Goal: Task Accomplishment & Management: Use online tool/utility

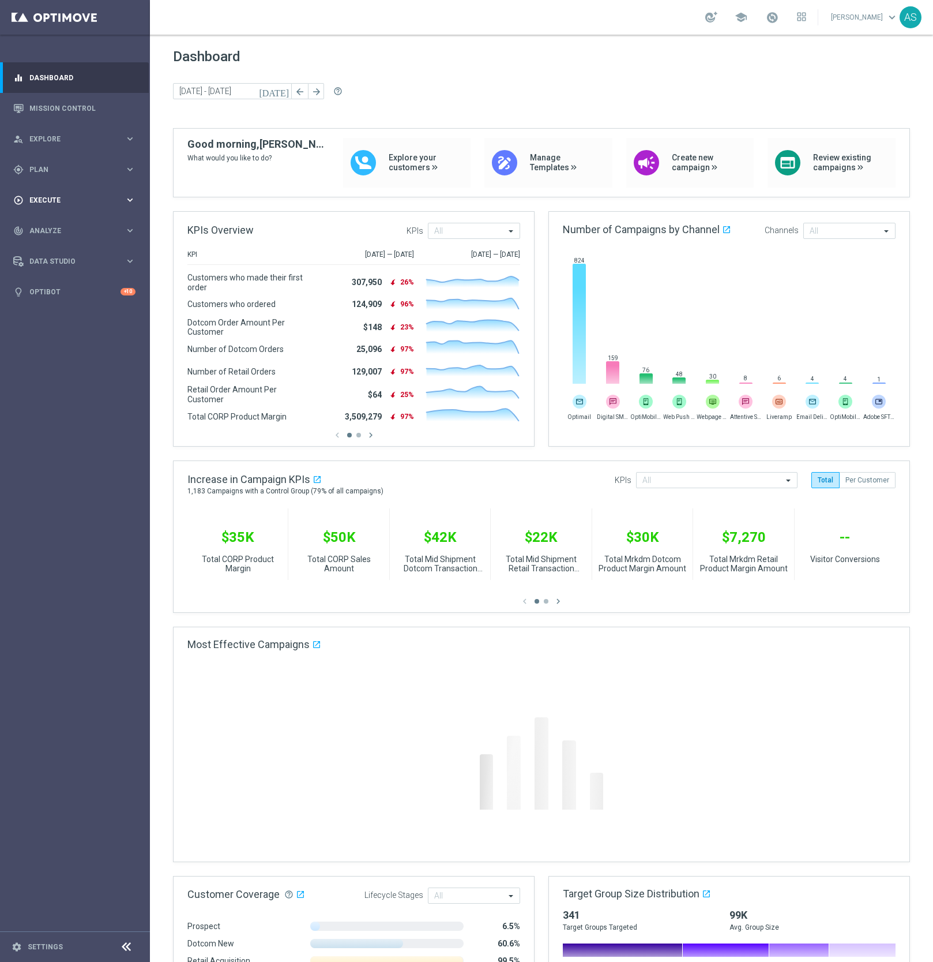
click at [43, 194] on div "play_circle_outline Execute keyboard_arrow_right" at bounding box center [74, 200] width 149 height 31
click at [43, 175] on div "gps_fixed Plan keyboard_arrow_right" at bounding box center [74, 169] width 149 height 31
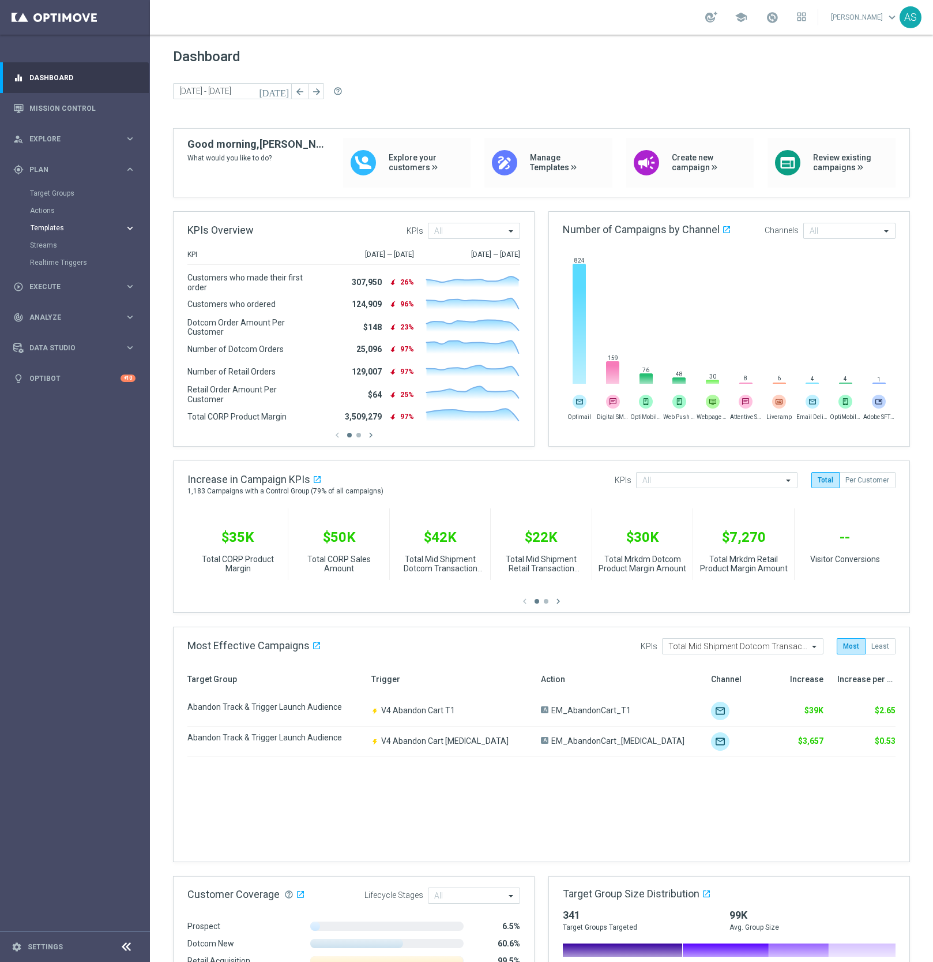
click at [49, 228] on span "Templates" at bounding box center [72, 227] width 82 height 7
click at [58, 243] on link "Optimail" at bounding box center [78, 245] width 84 height 9
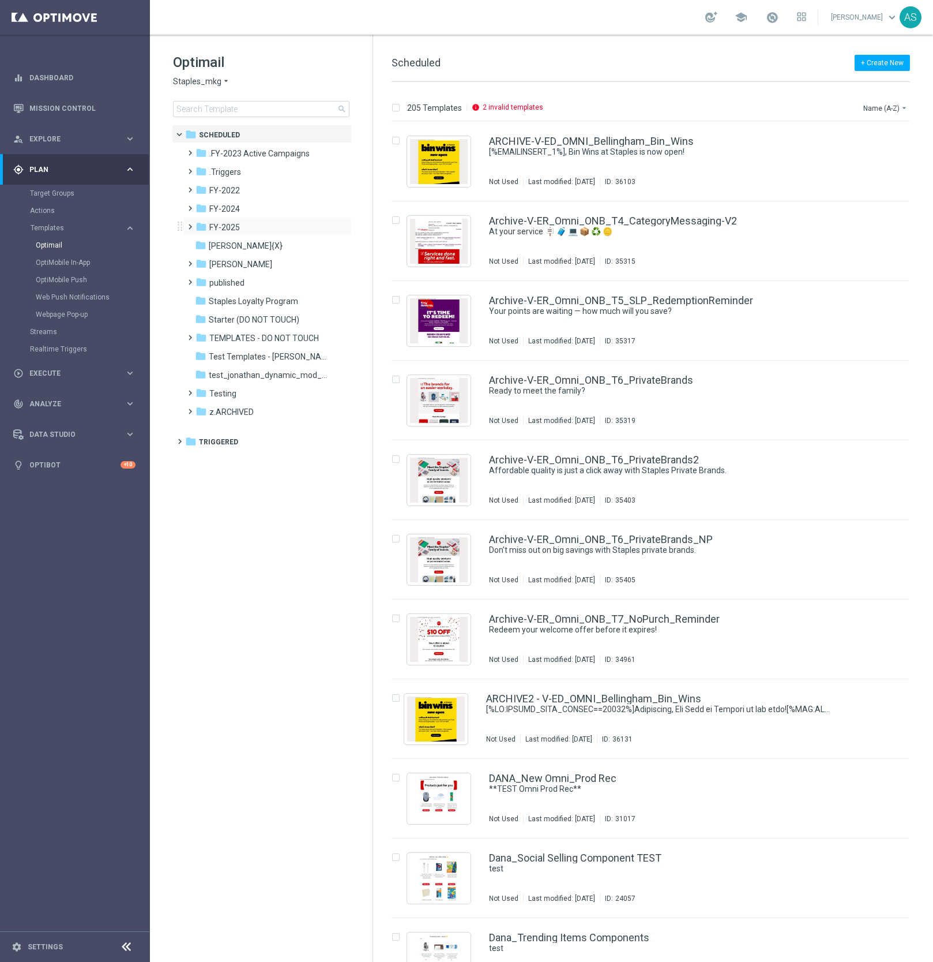
click at [189, 224] on span at bounding box center [187, 221] width 5 height 5
click at [228, 360] on span "Staples Loyalty Program" at bounding box center [253, 356] width 89 height 10
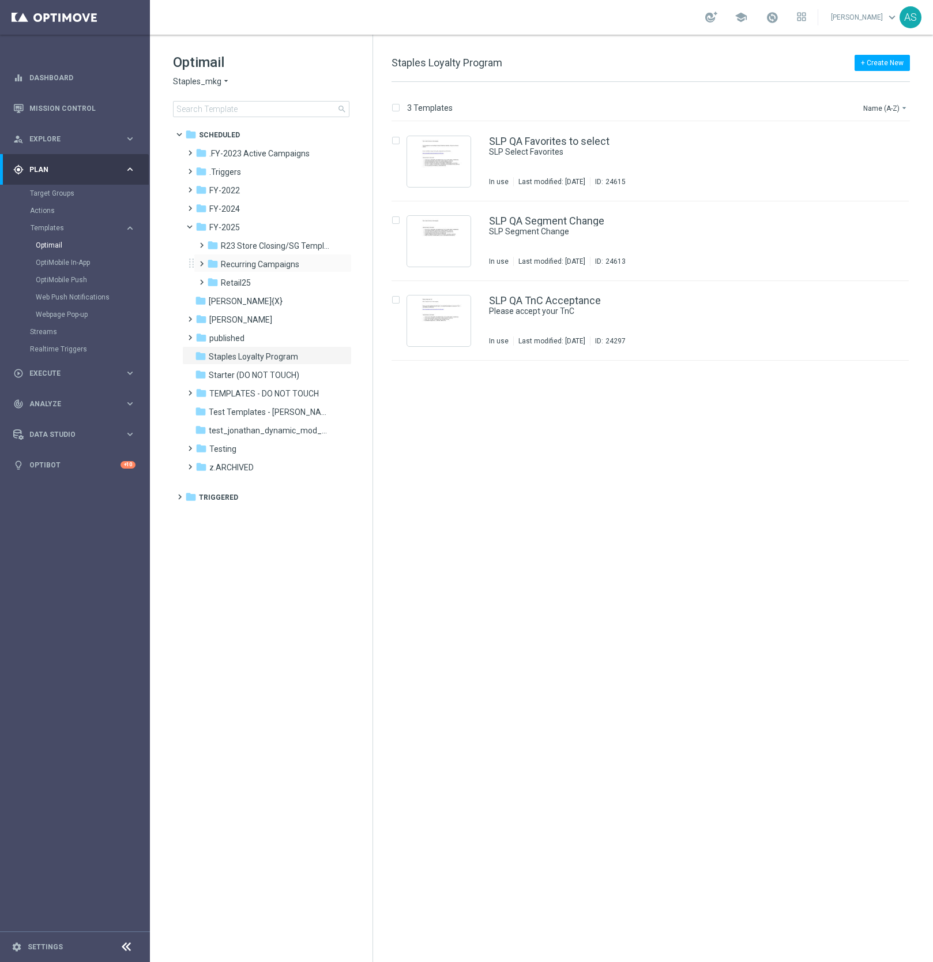
click at [202, 261] on span at bounding box center [199, 258] width 5 height 5
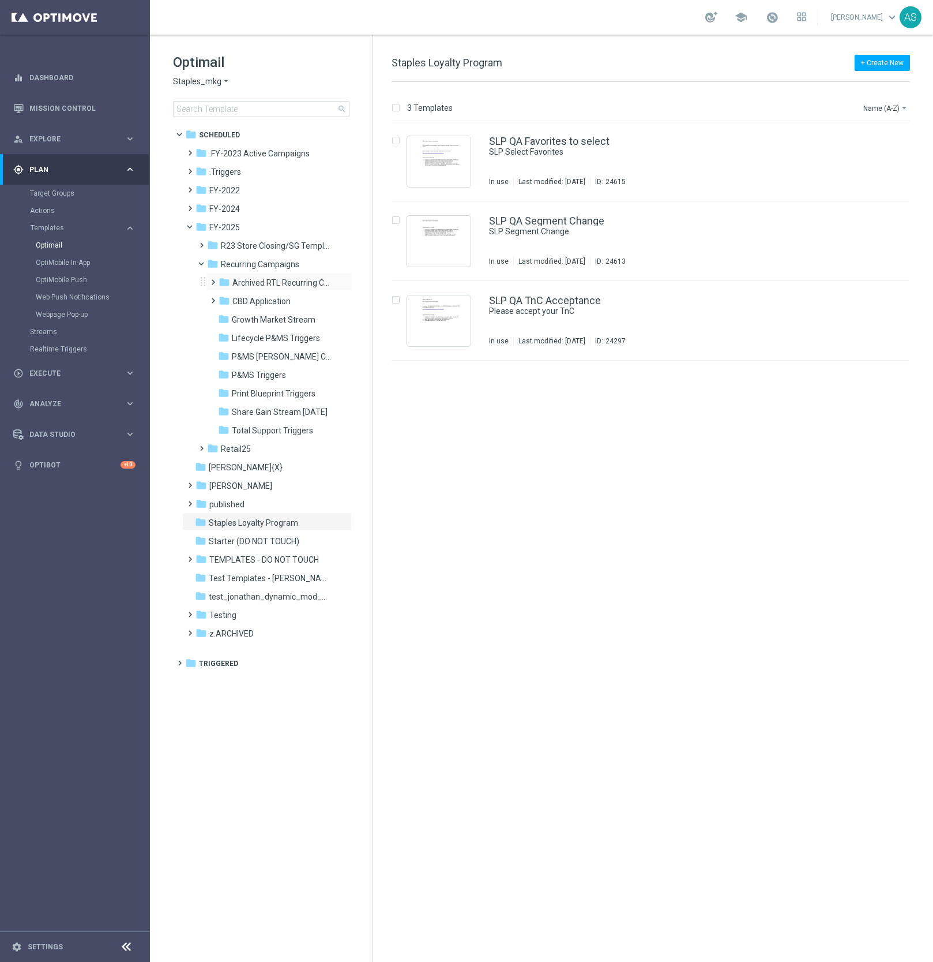
click at [211, 279] on span at bounding box center [210, 277] width 5 height 5
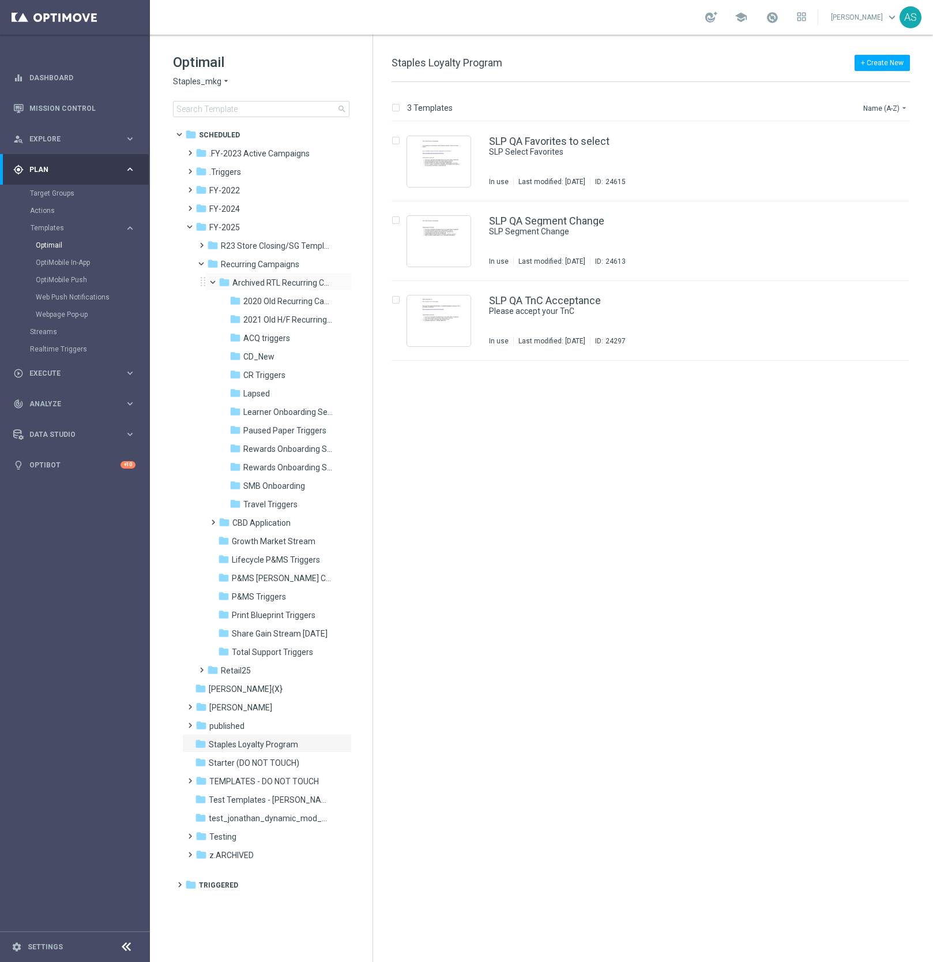
click at [216, 281] on span at bounding box center [218, 279] width 5 height 5
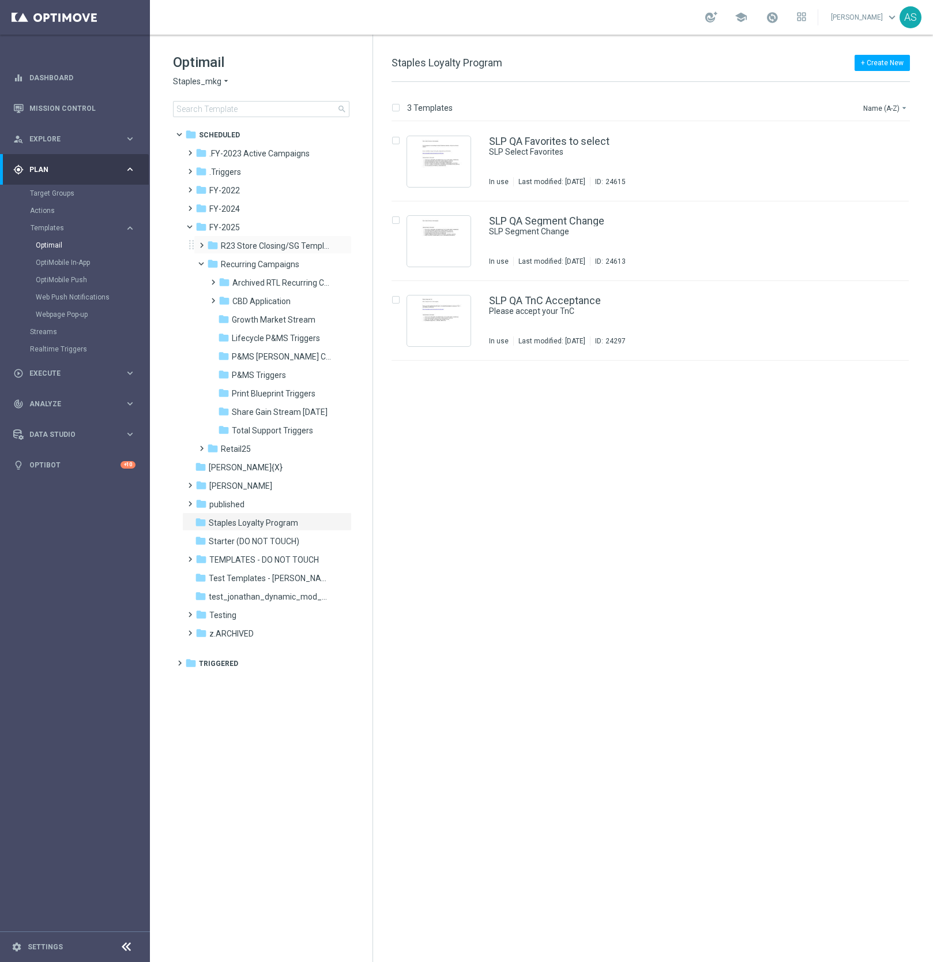
click at [201, 242] on span at bounding box center [199, 240] width 5 height 5
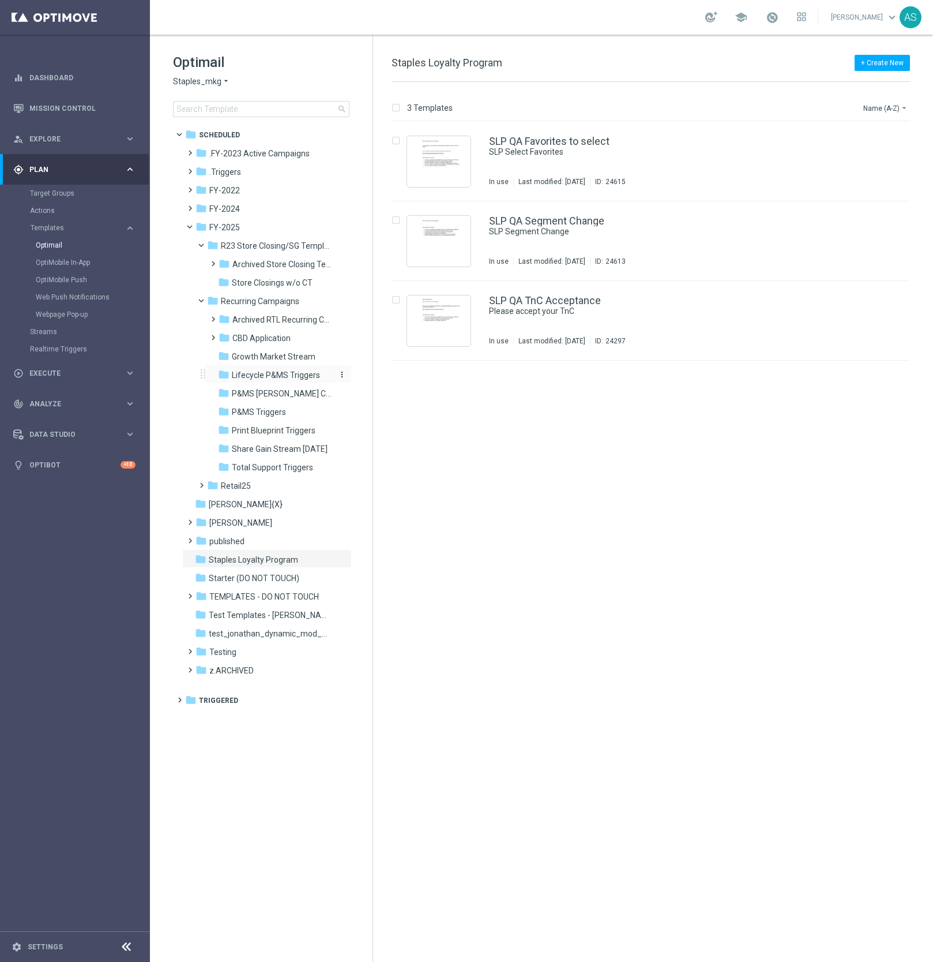
click at [273, 370] on span "Lifecycle P&MS Triggers" at bounding box center [276, 375] width 88 height 10
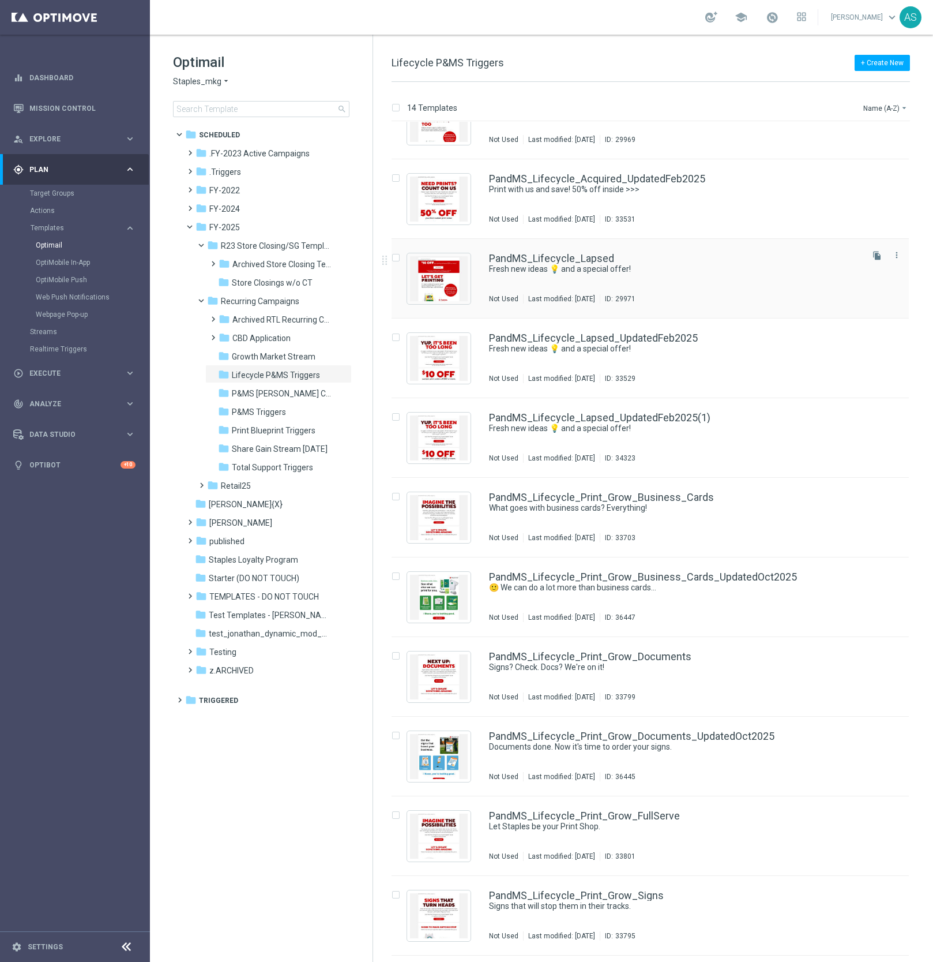
scroll to position [43, 0]
click at [900, 107] on icon "arrow_drop_down" at bounding box center [904, 107] width 9 height 9
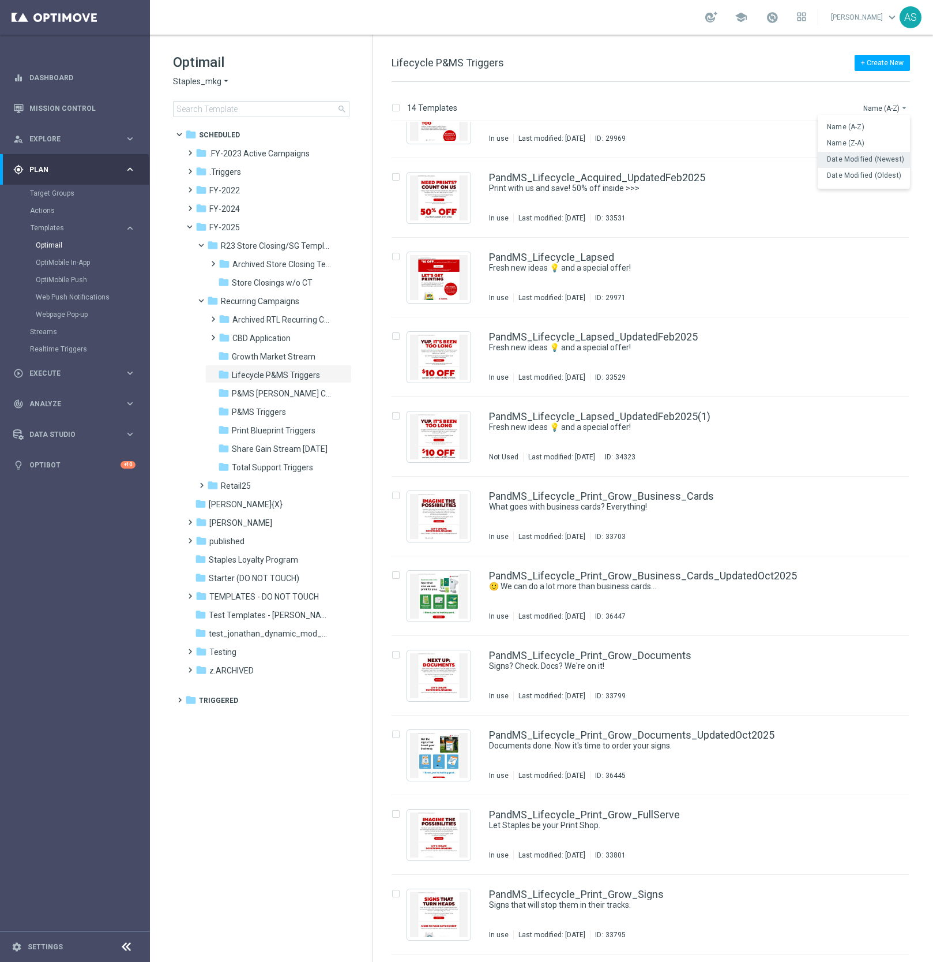
click at [865, 163] on span "Date Modified (Newest)" at bounding box center [865, 159] width 77 height 8
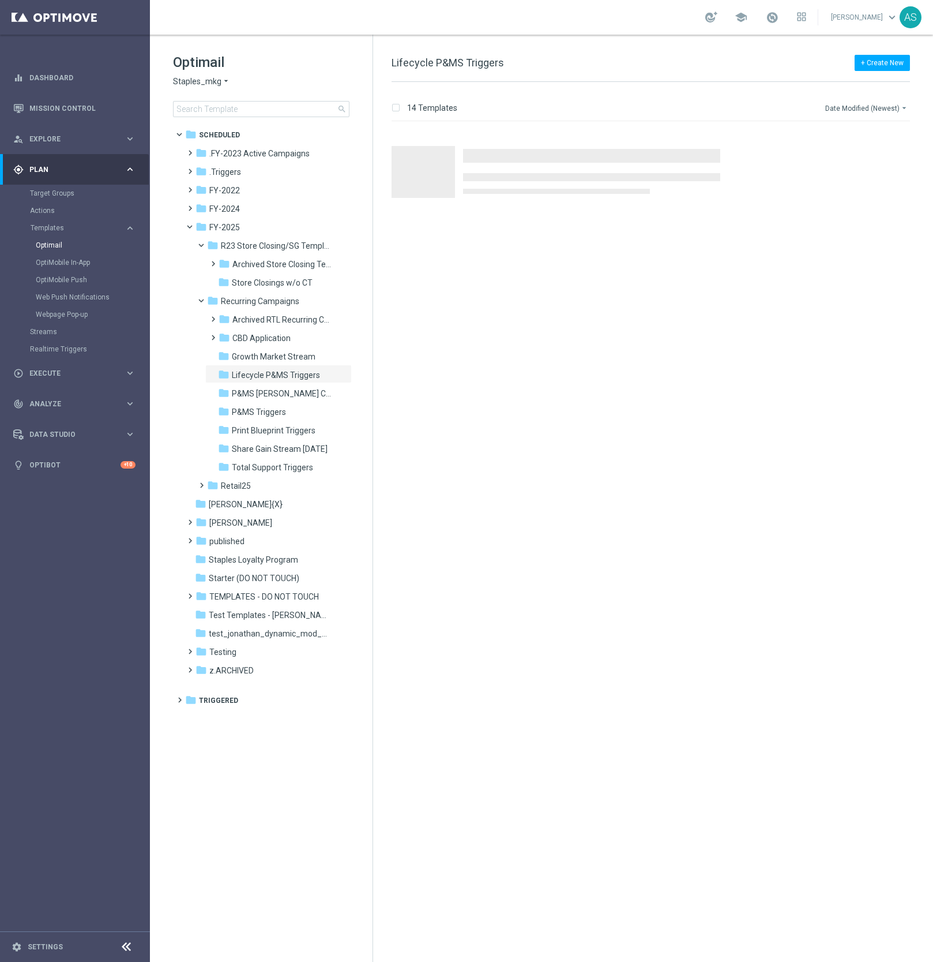
scroll to position [0, 0]
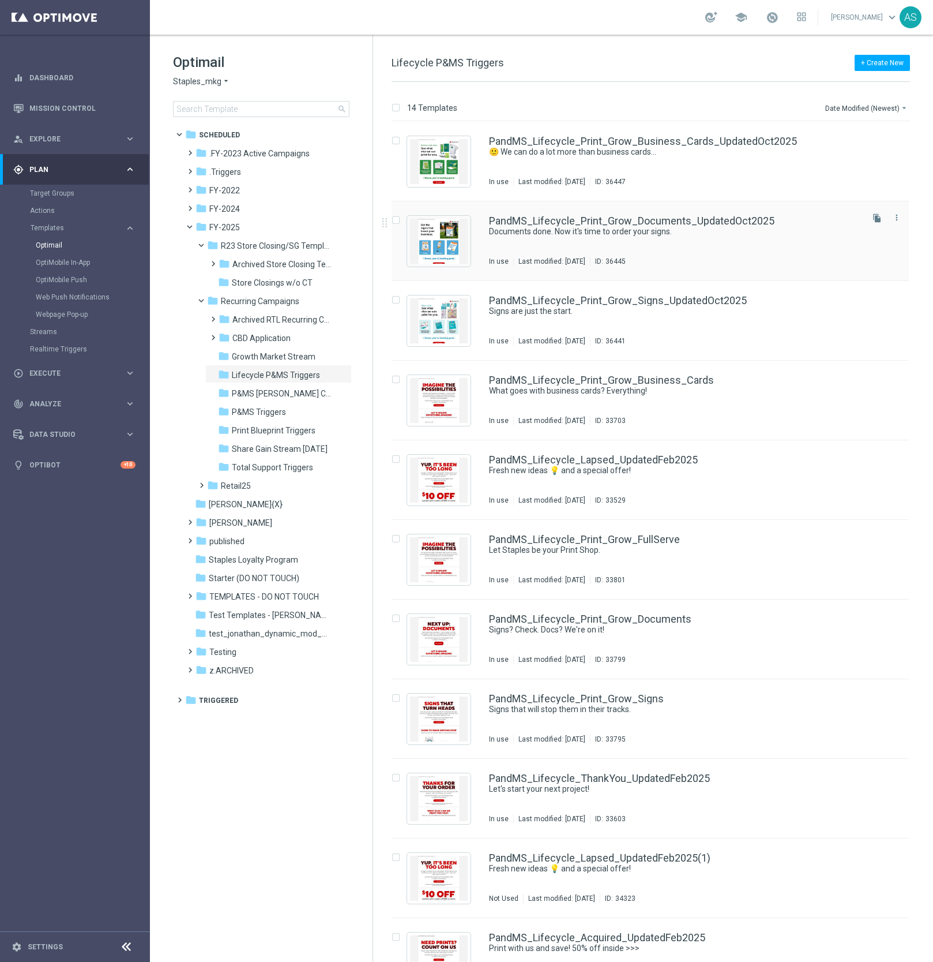
click at [760, 257] on div "In use Last modified: [DATE] ID: 36445" at bounding box center [674, 261] width 371 height 9
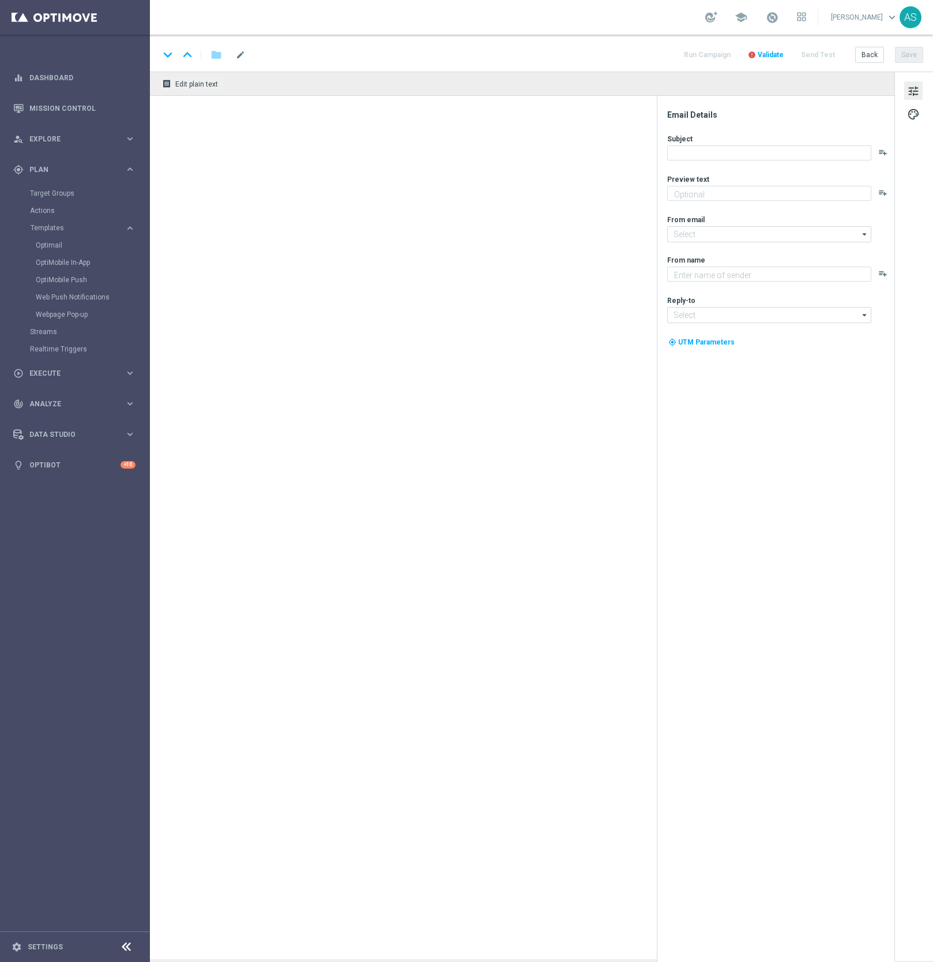
type textarea "Expand your reach with custom signage."
type textarea "Staples"
type input "[EMAIL_ADDRESS][DOMAIN_NAME]"
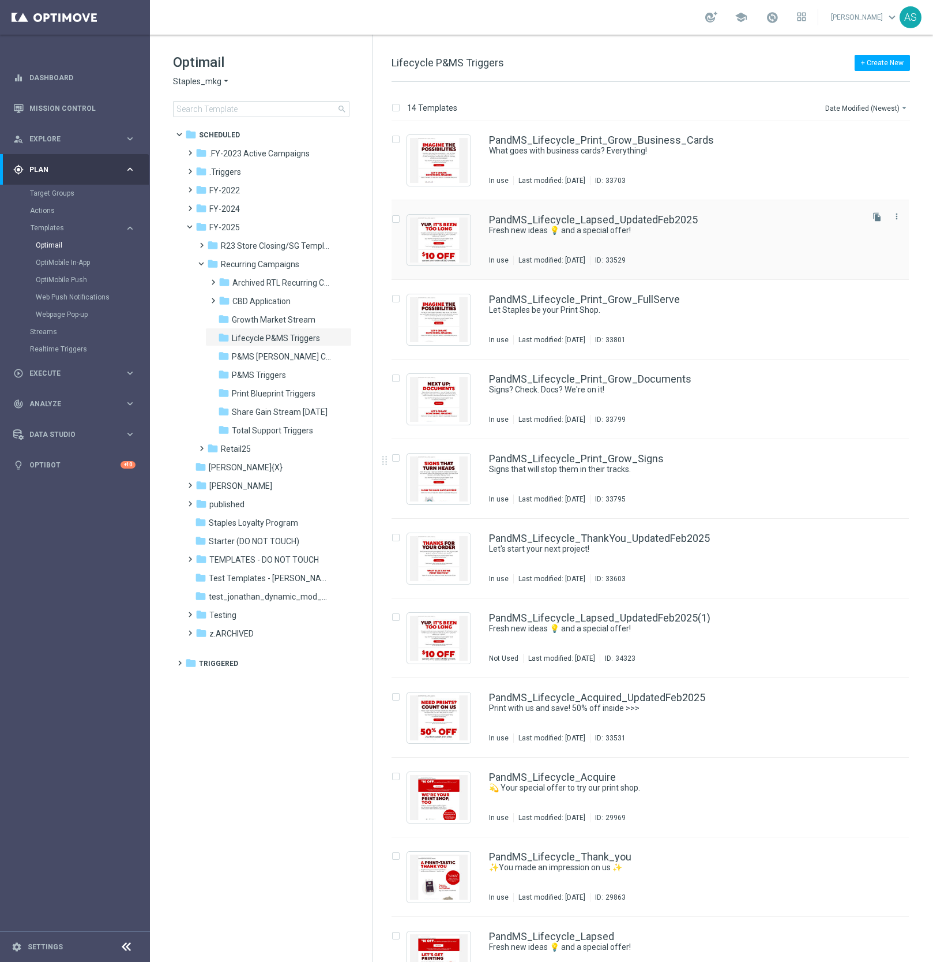
scroll to position [275, 0]
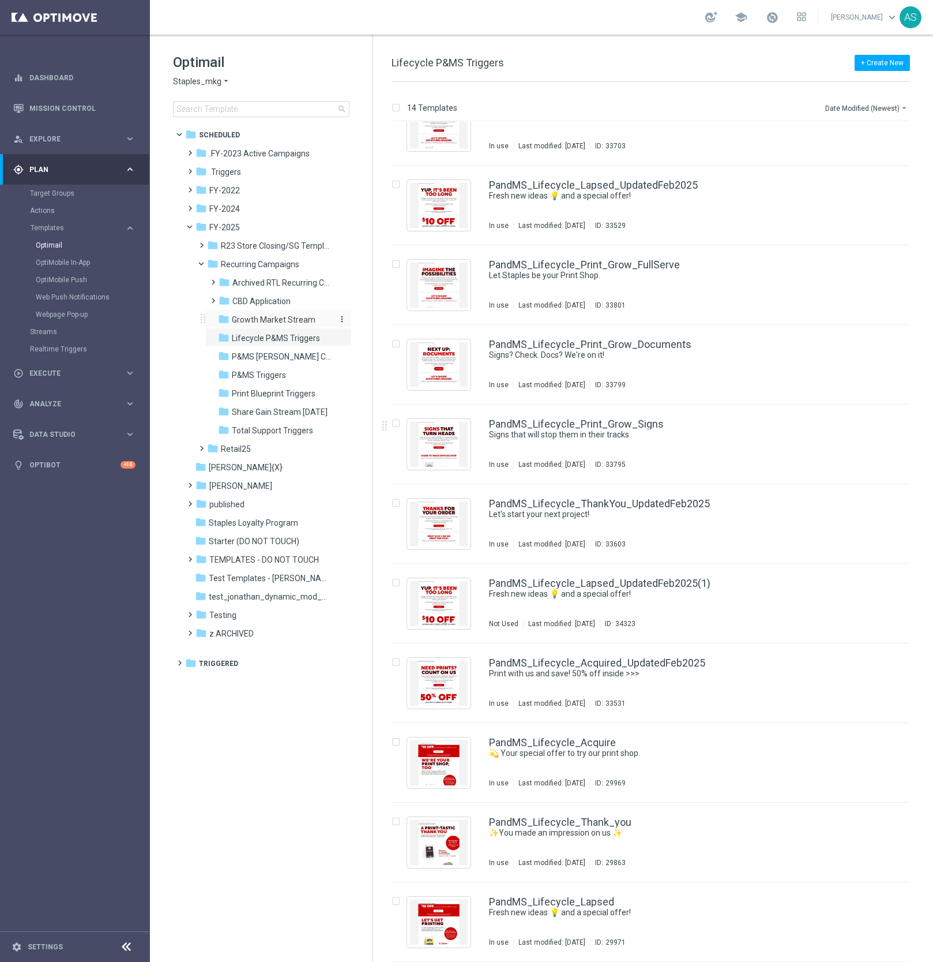
click at [274, 322] on span "Growth Market Stream" at bounding box center [274, 319] width 84 height 10
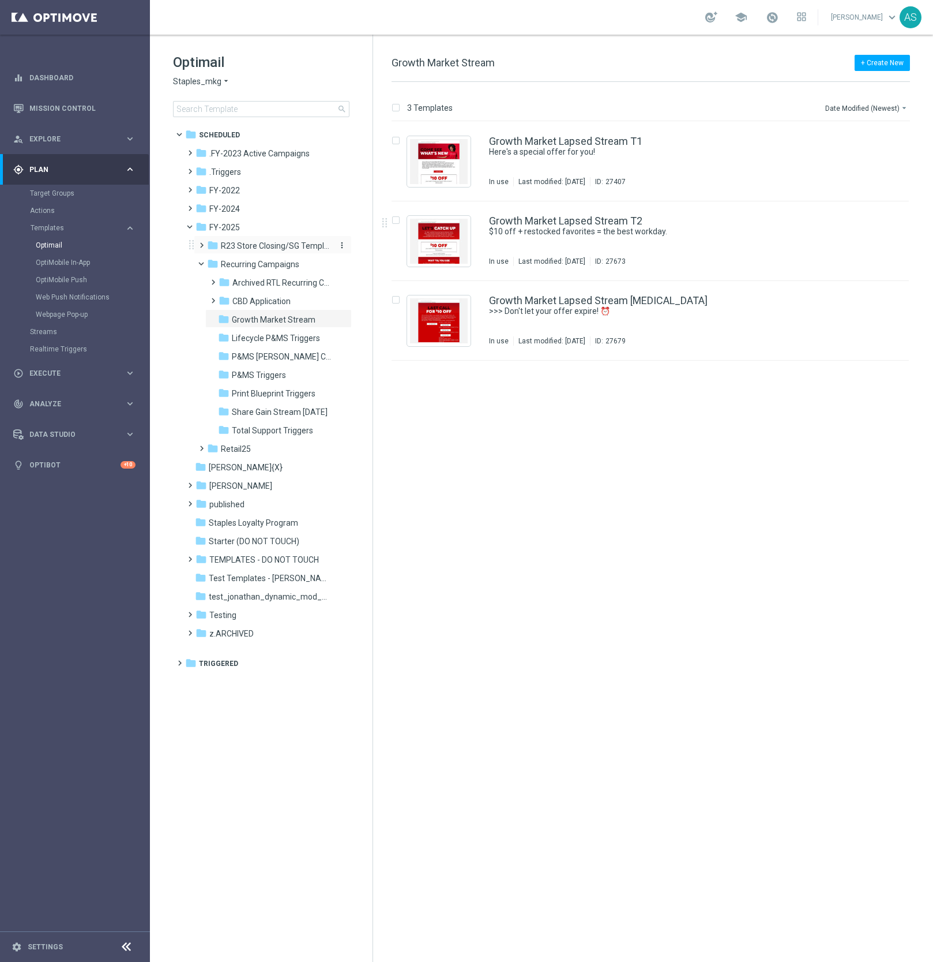
click at [277, 248] on span "R23 Store Closing/SG Templates" at bounding box center [275, 246] width 109 height 10
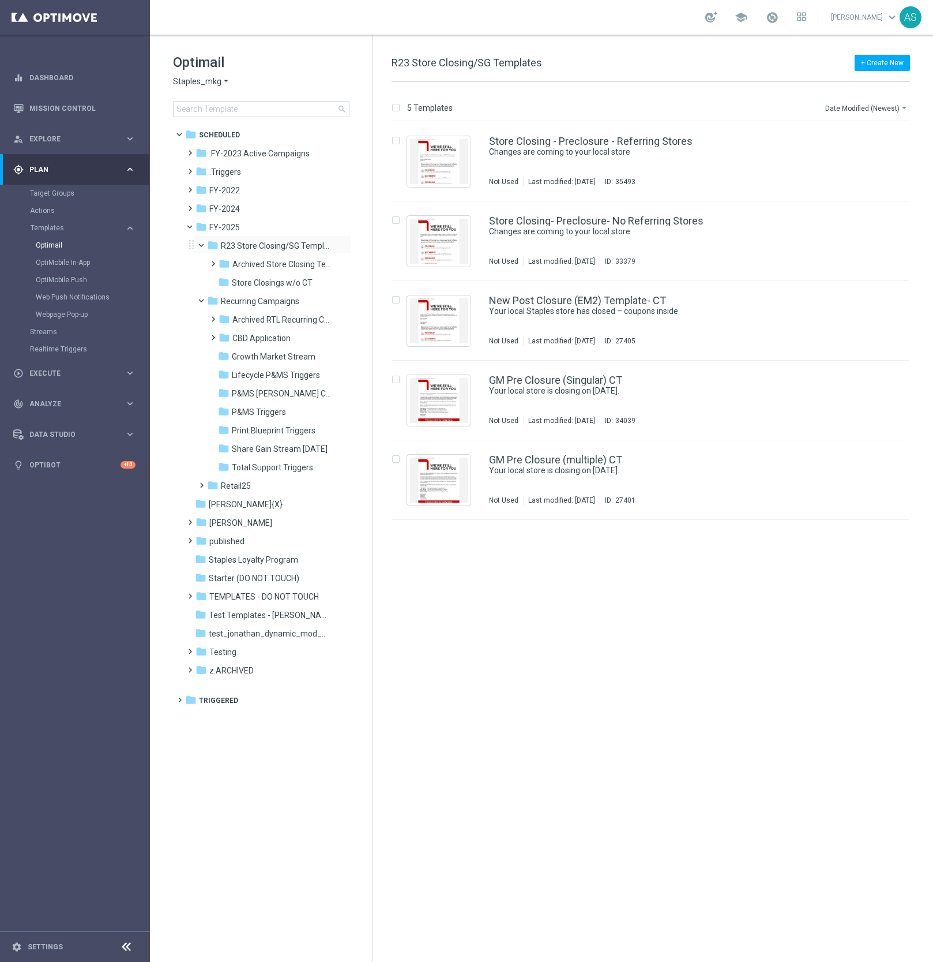
click at [204, 245] on span at bounding box center [206, 242] width 5 height 5
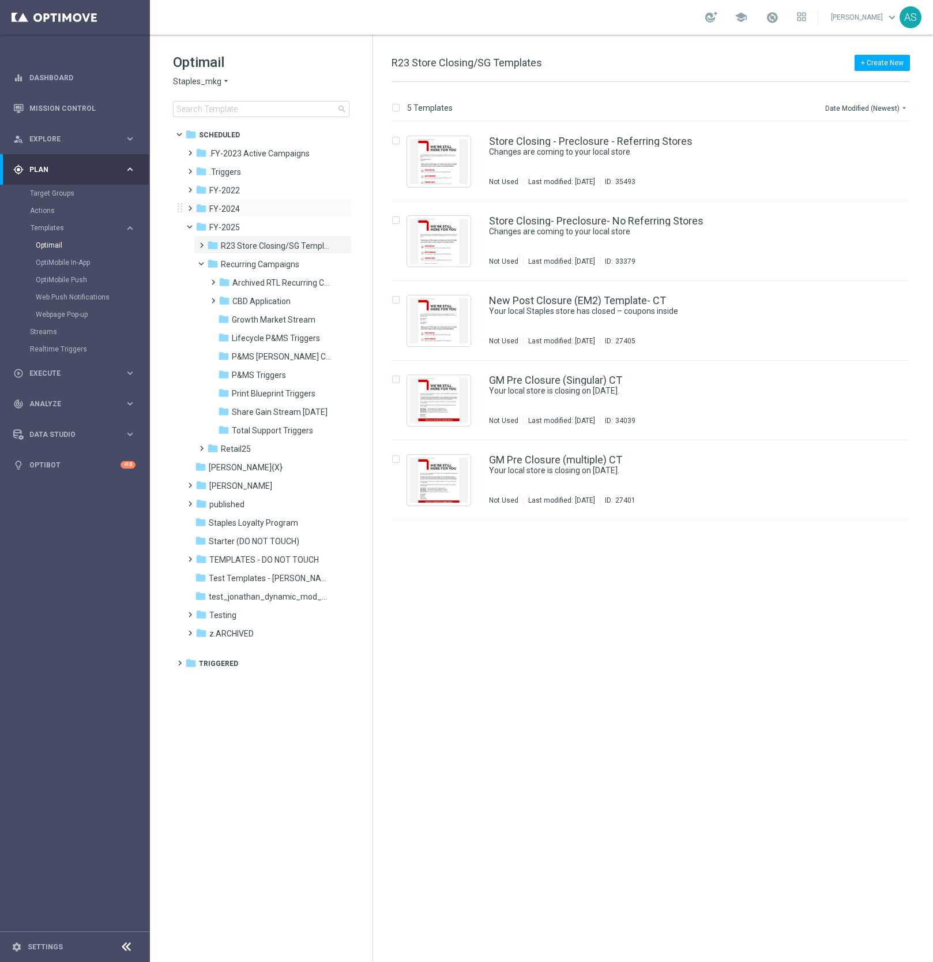
click at [187, 205] on span at bounding box center [187, 203] width 5 height 5
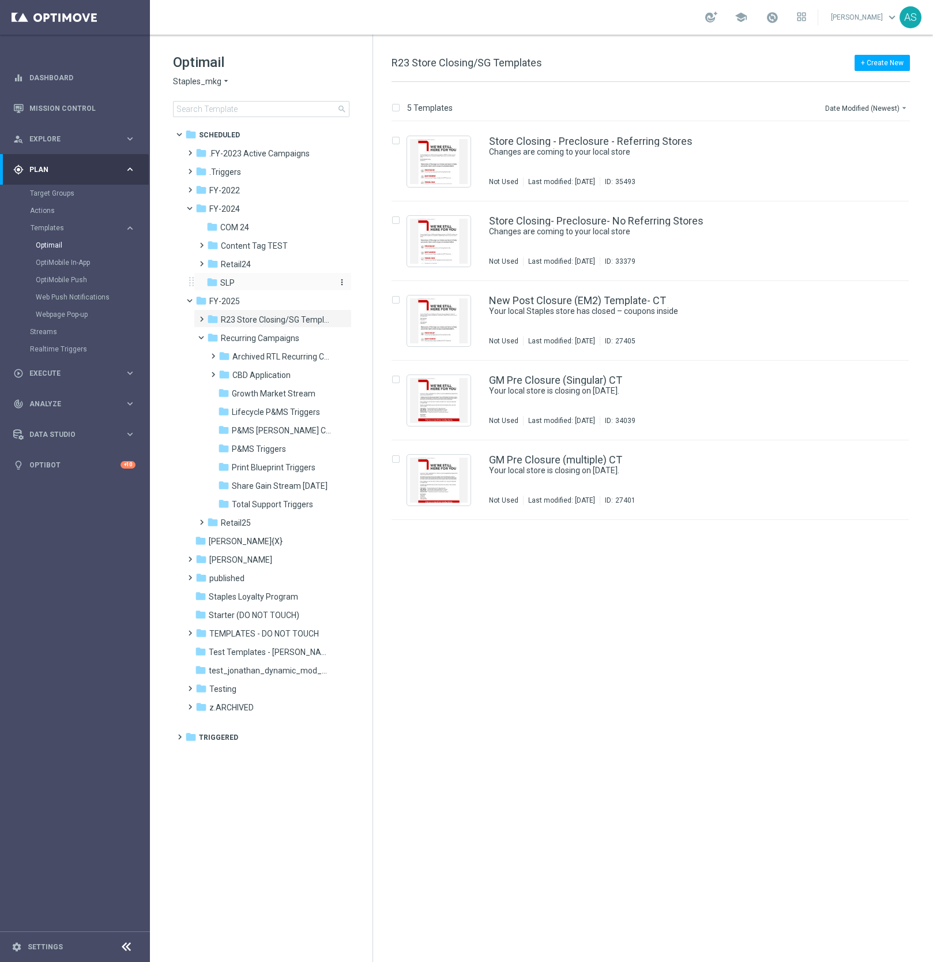
click at [227, 284] on span "SLP" at bounding box center [227, 282] width 14 height 10
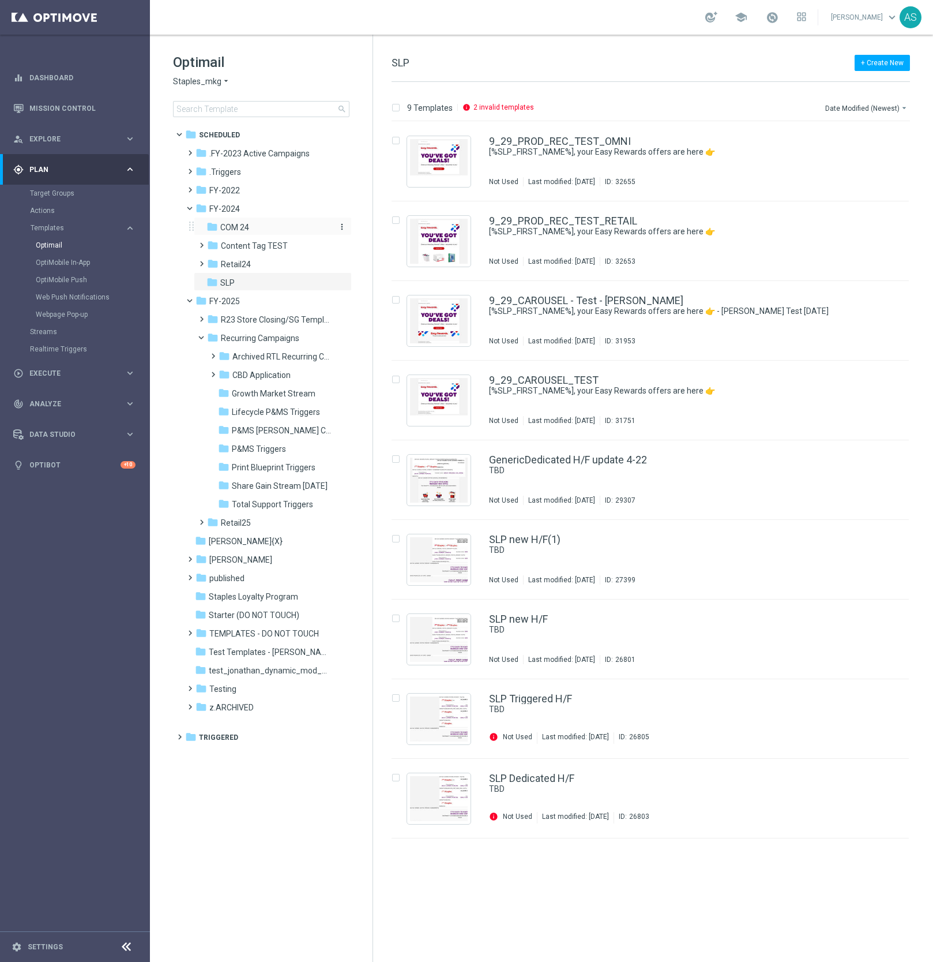
click at [242, 228] on span "COM 24" at bounding box center [234, 227] width 29 height 10
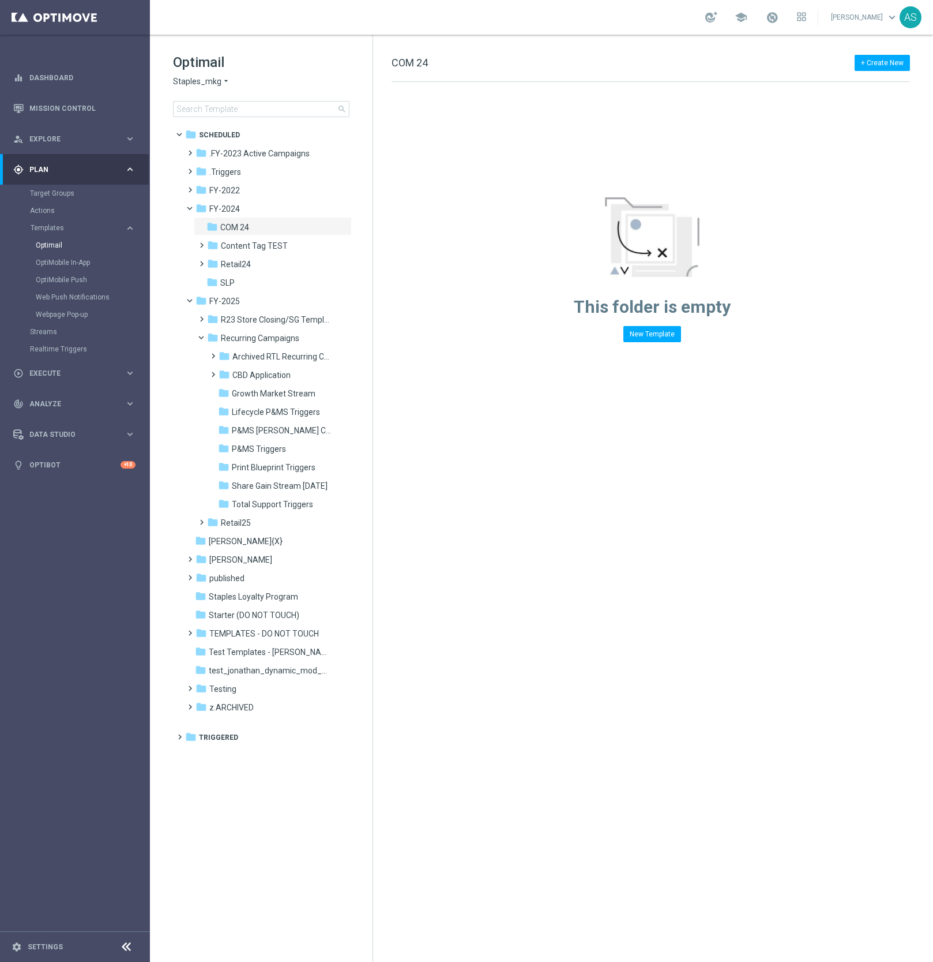
click at [222, 80] on icon "arrow_drop_down" at bounding box center [226, 81] width 9 height 11
click at [291, 80] on div "Staples_mkg arrow_drop_down × Staples_mkg" at bounding box center [261, 81] width 177 height 11
click at [190, 575] on span at bounding box center [187, 572] width 5 height 5
click at [202, 593] on span at bounding box center [199, 590] width 5 height 5
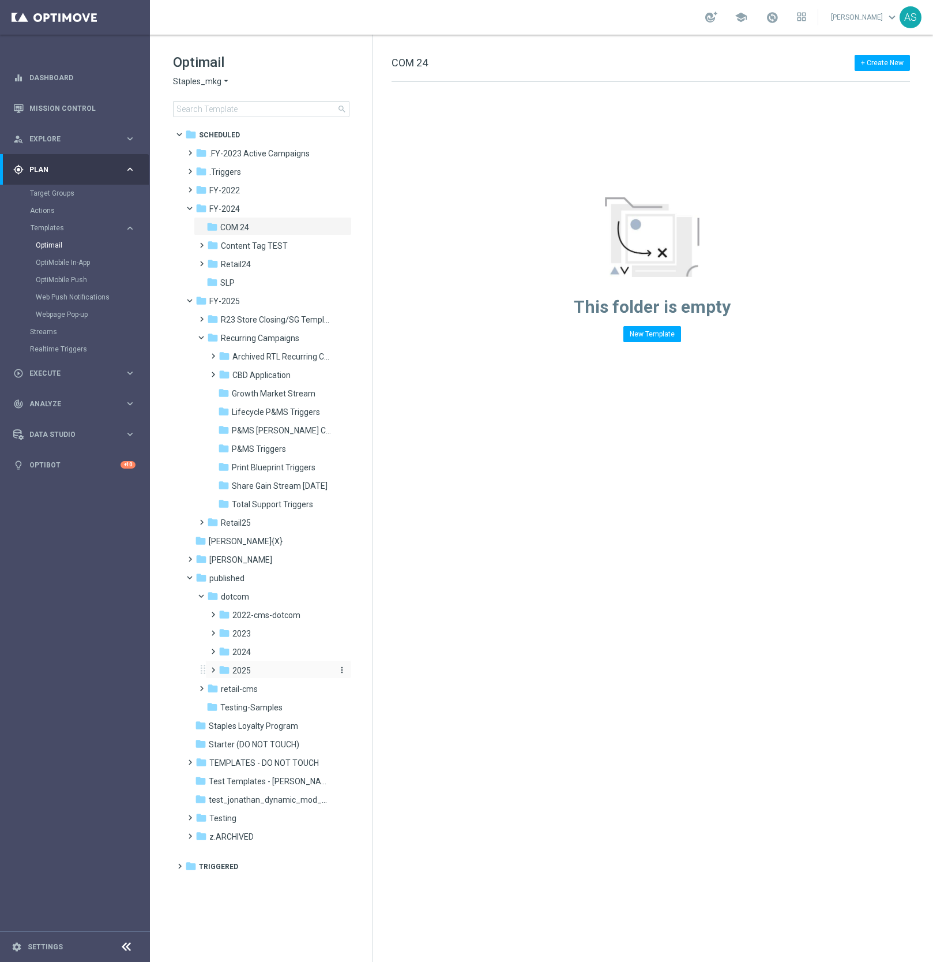
click at [231, 671] on div "folder 2025" at bounding box center [275, 670] width 113 height 13
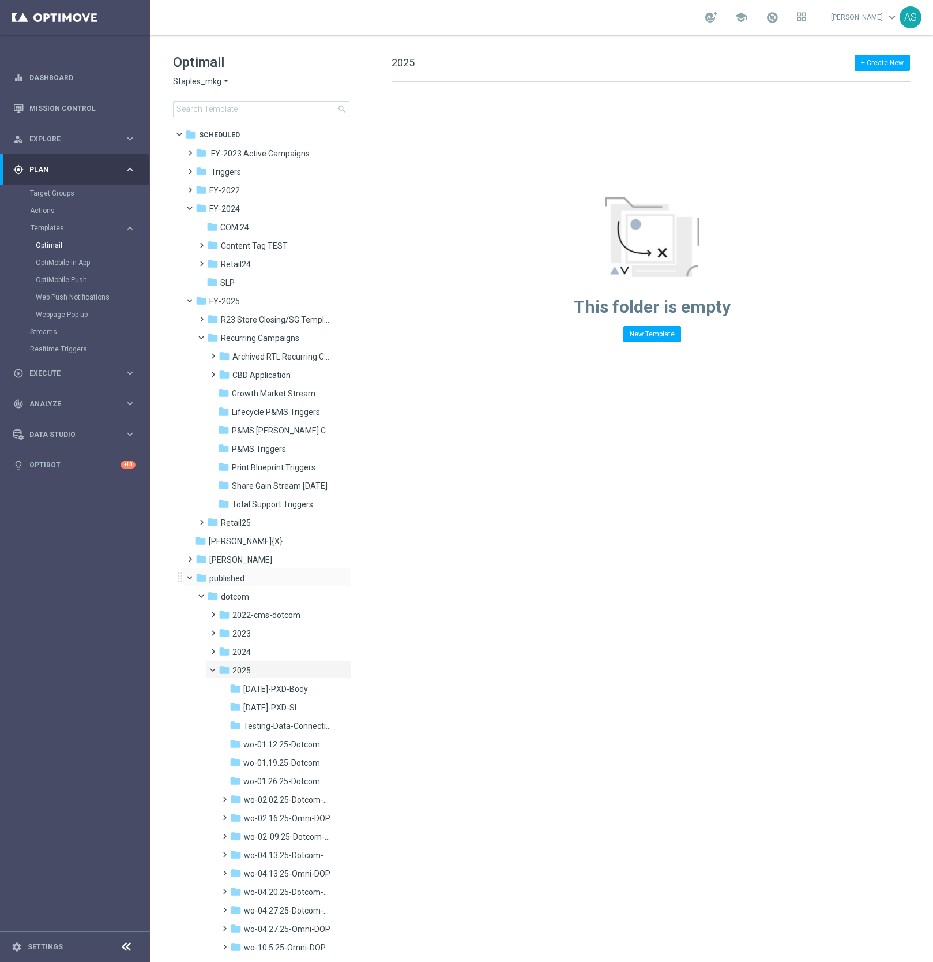
click at [193, 577] on span at bounding box center [195, 574] width 5 height 5
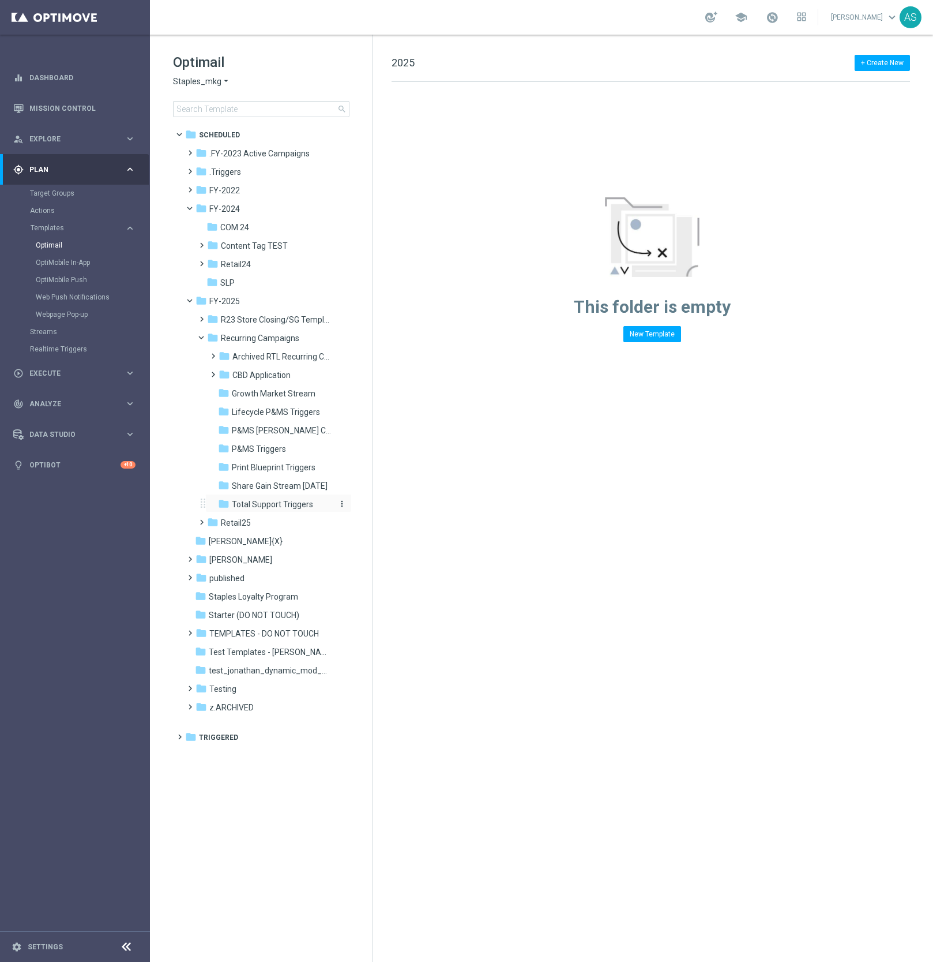
click at [250, 505] on span "Total Support Triggers" at bounding box center [272, 504] width 81 height 10
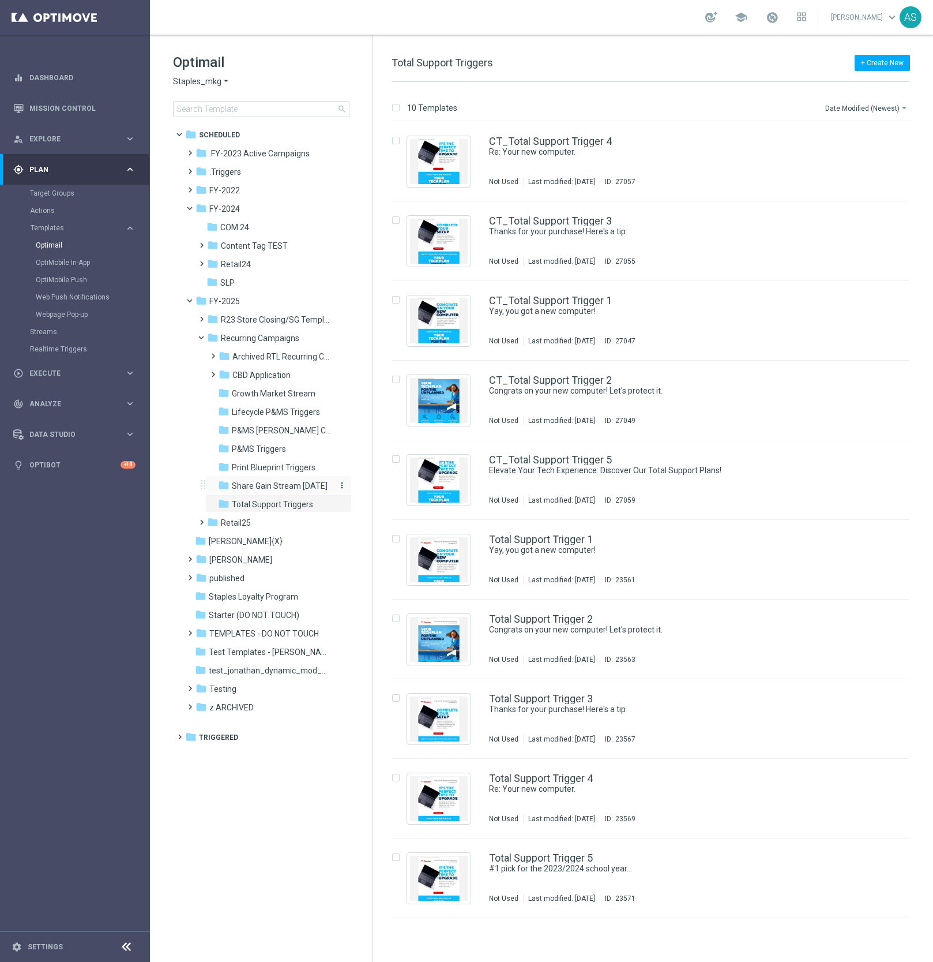
click at [261, 487] on span "Share Gain Stream [DATE]" at bounding box center [280, 486] width 96 height 10
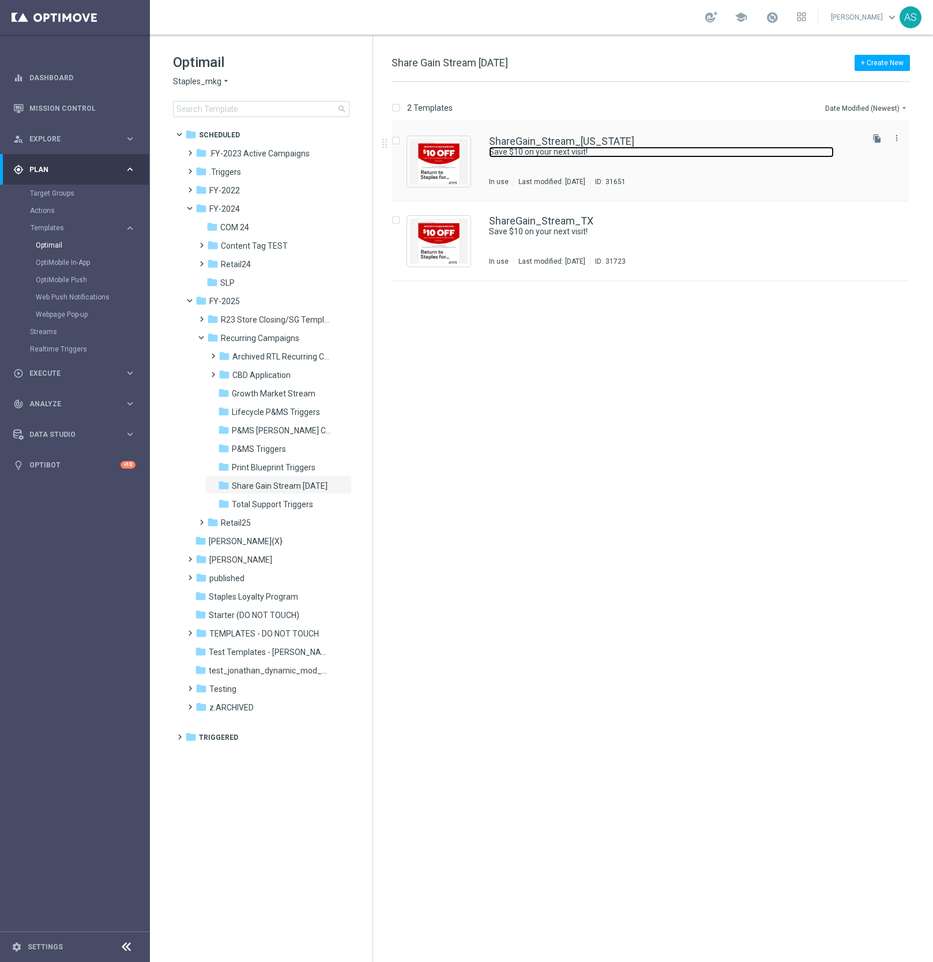
click at [617, 148] on link "Save $10 on your next visit!" at bounding box center [661, 152] width 345 height 11
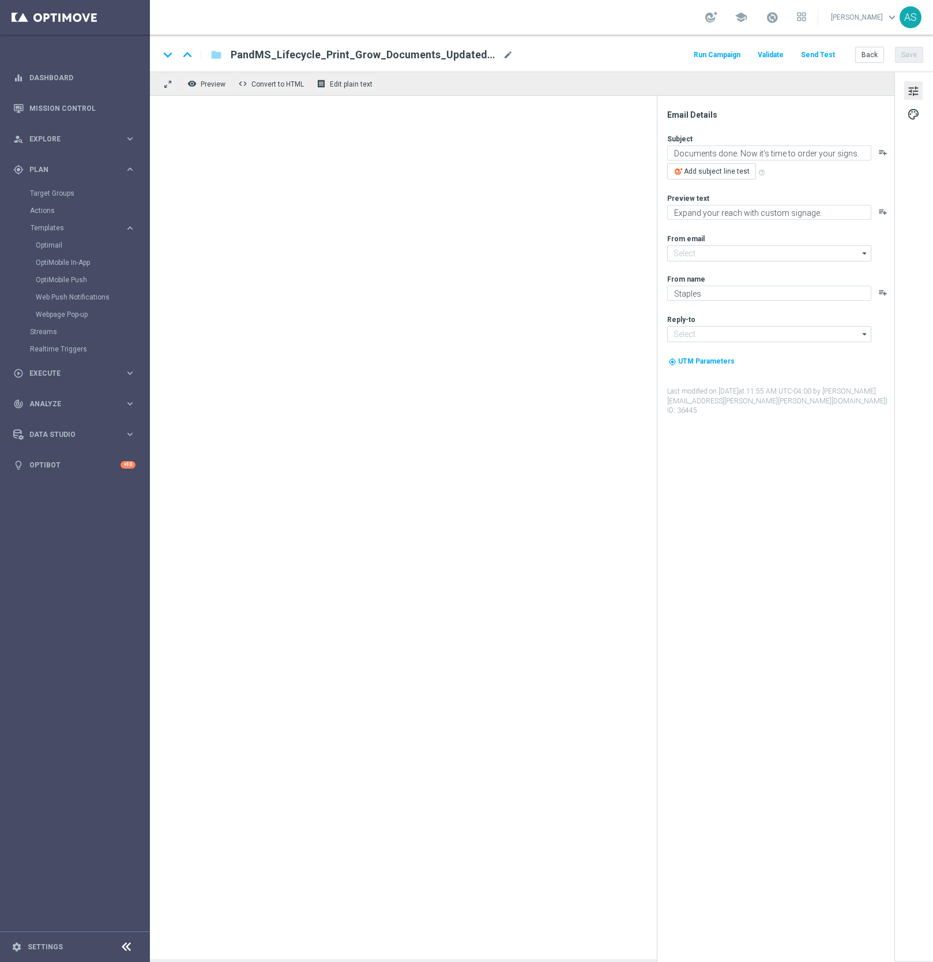
type input "[EMAIL_ADDRESS][DOMAIN_NAME]"
type textarea "Save $10 on your next visit!"
type textarea "Return to Staples and see the difference"
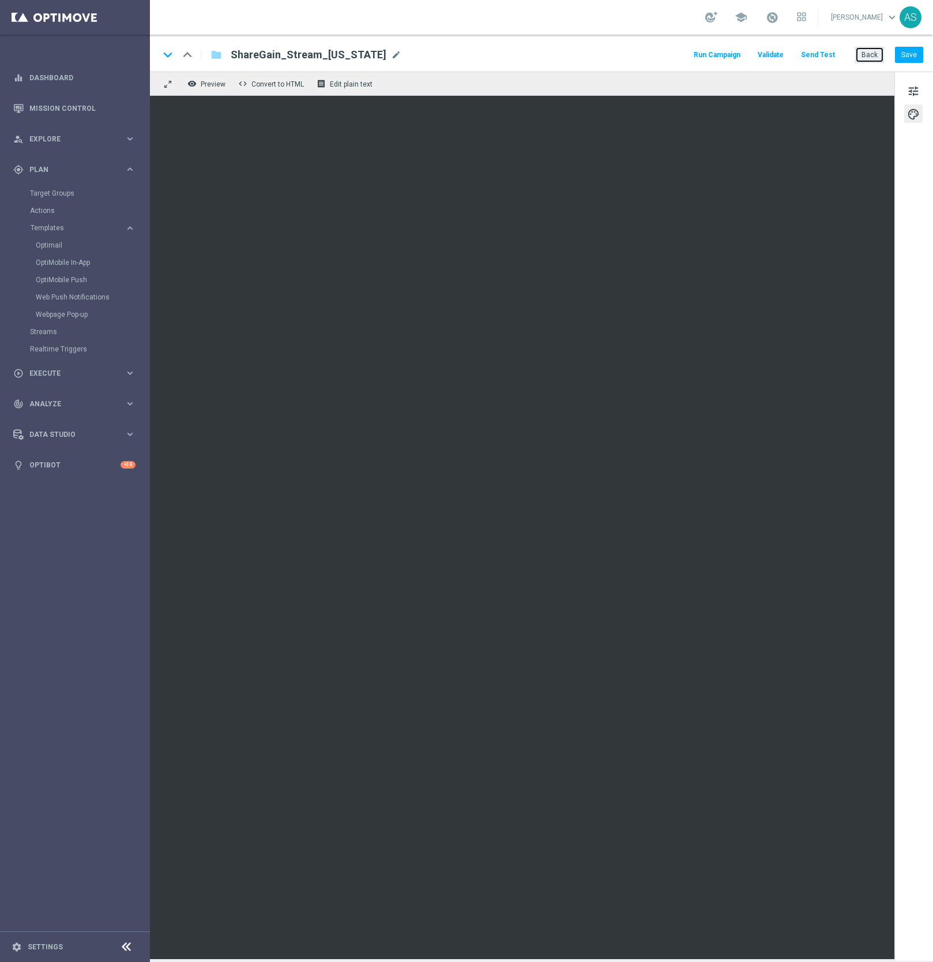
click at [877, 57] on button "Back" at bounding box center [869, 55] width 29 height 16
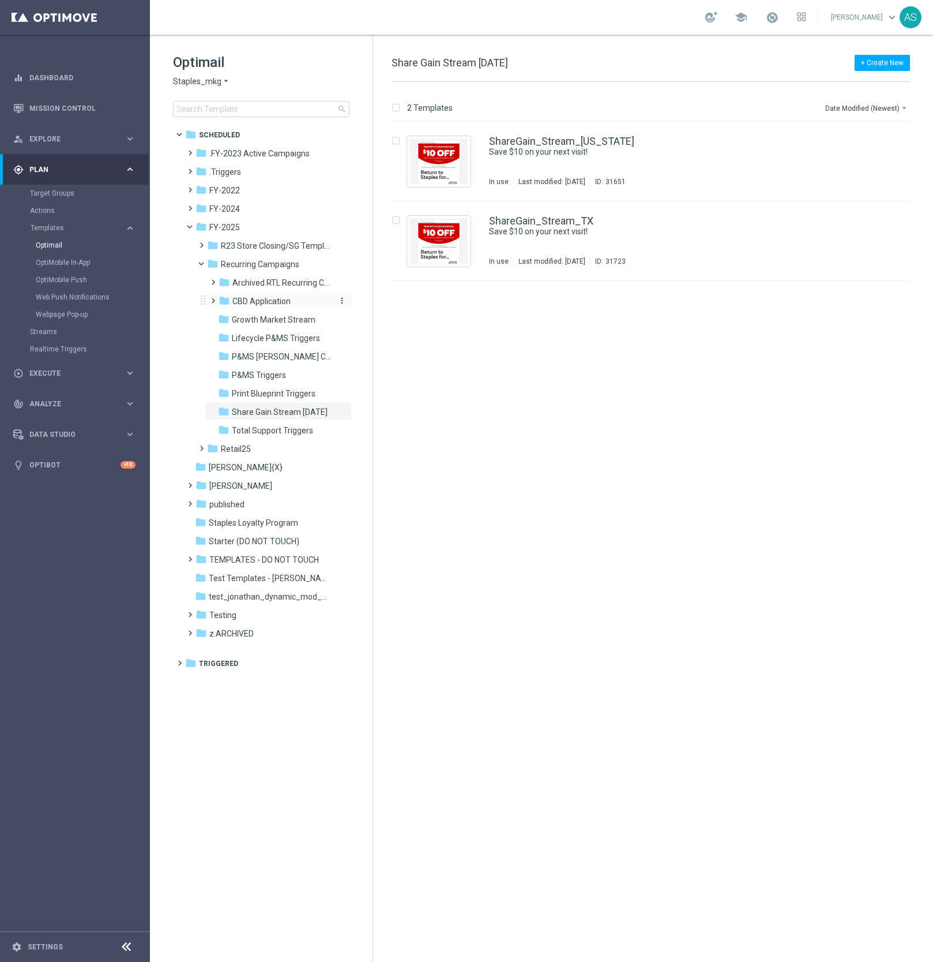
click at [275, 305] on span "CBD Application" at bounding box center [261, 301] width 58 height 10
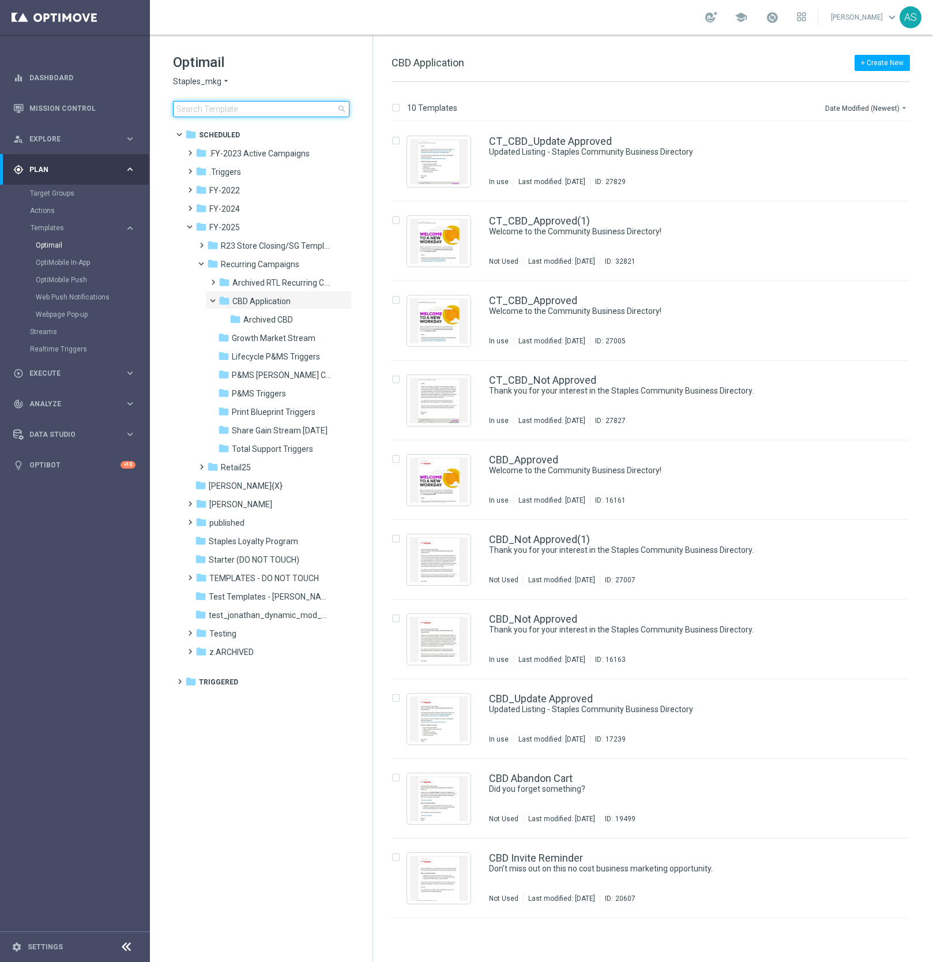
click at [298, 114] on input at bounding box center [261, 109] width 177 height 16
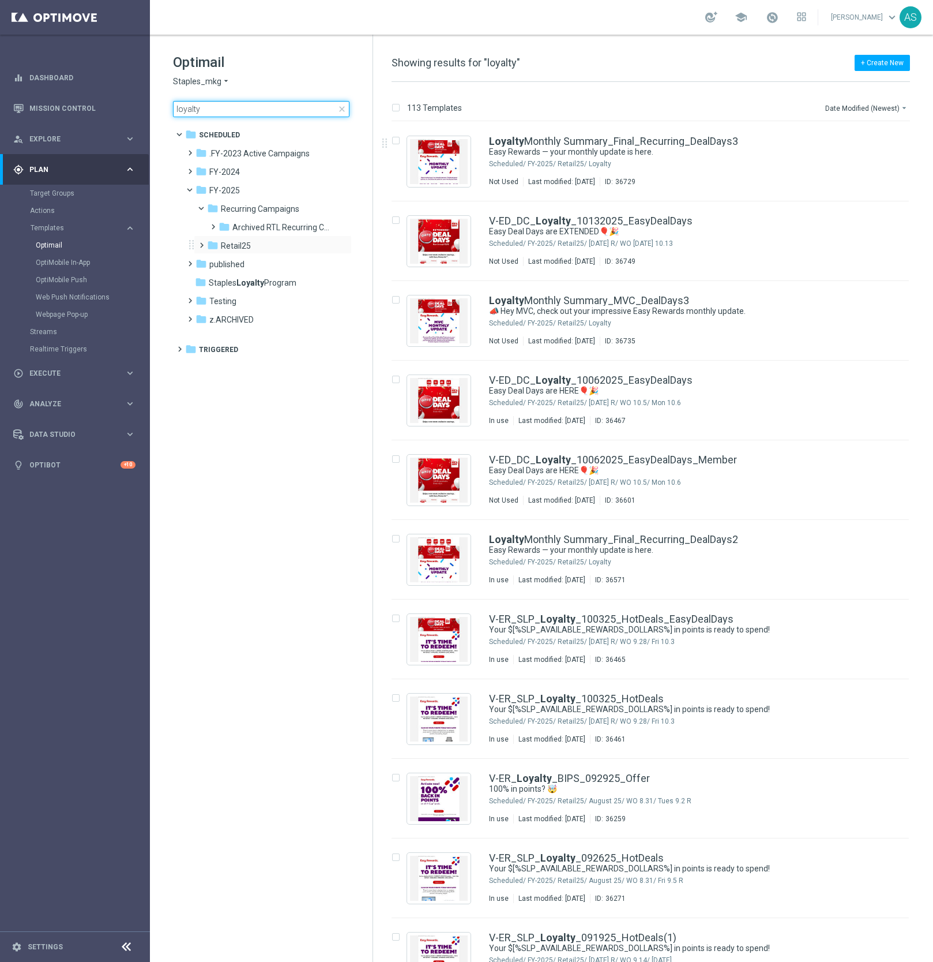
type input "loyalty"
click at [200, 242] on span at bounding box center [199, 240] width 5 height 5
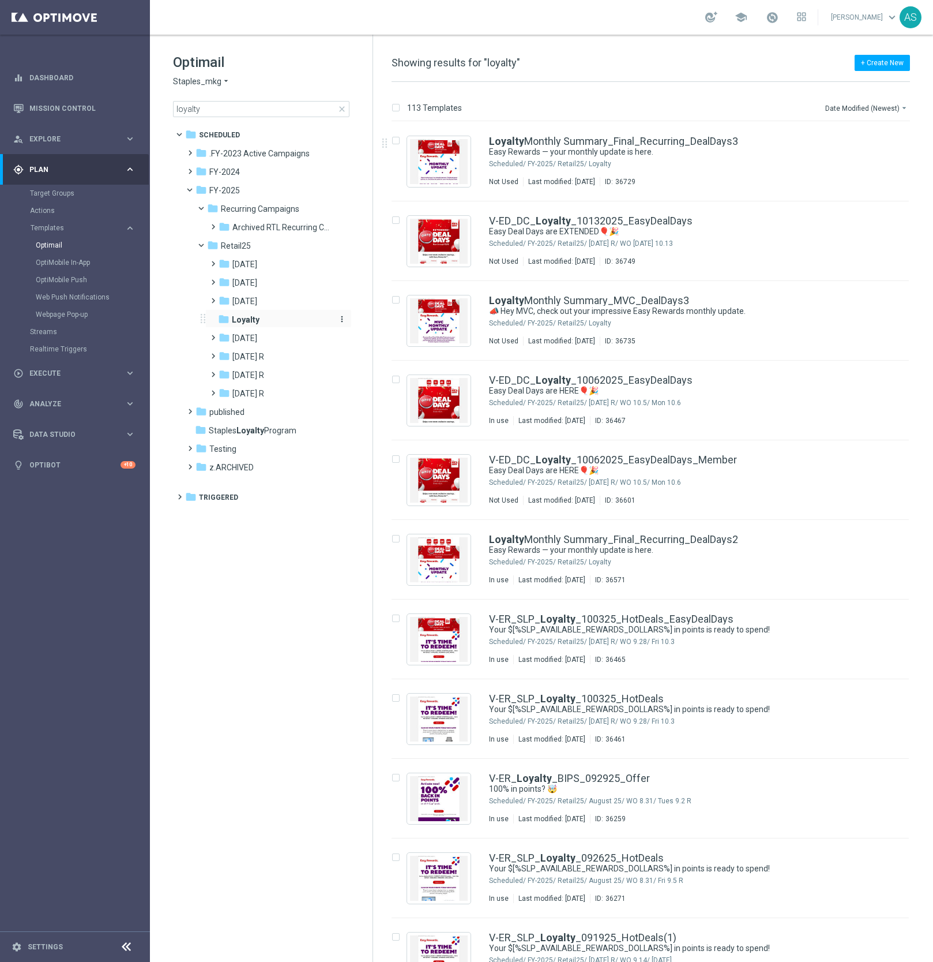
click at [232, 313] on div "folder Loyalty" at bounding box center [275, 319] width 114 height 13
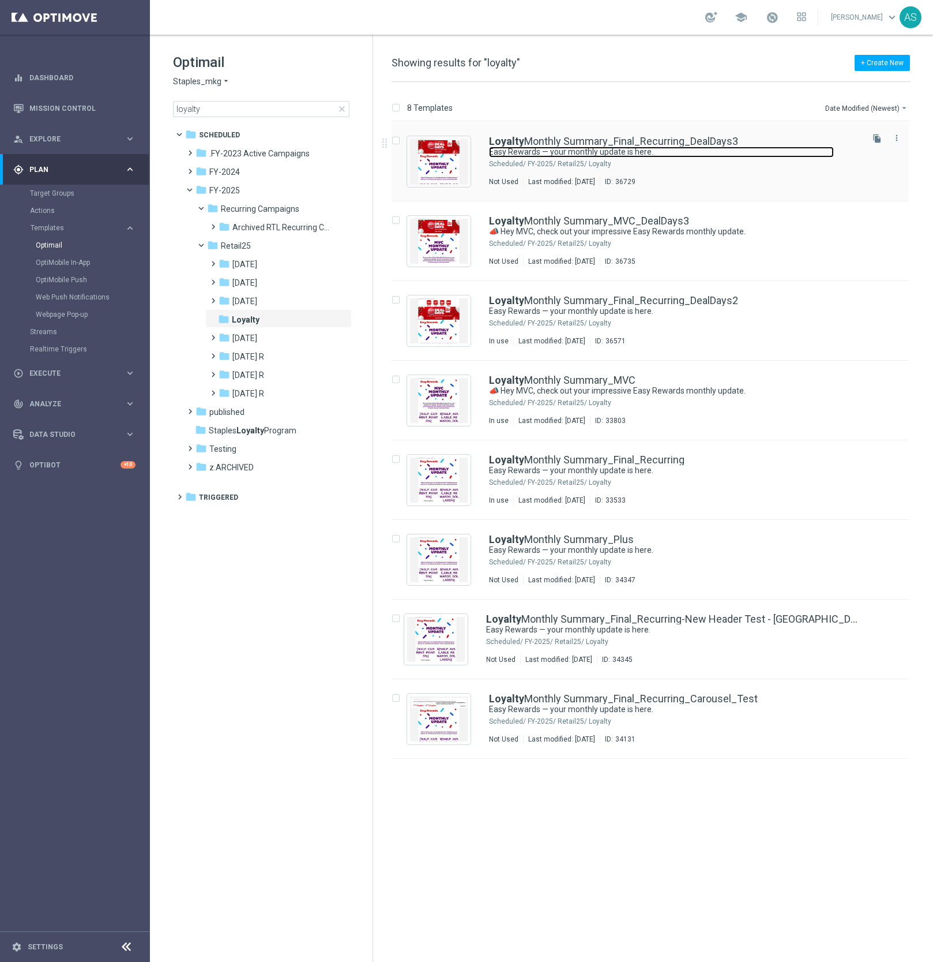
click at [725, 155] on link "Easy Rewards — your monthly update is here." at bounding box center [661, 152] width 345 height 11
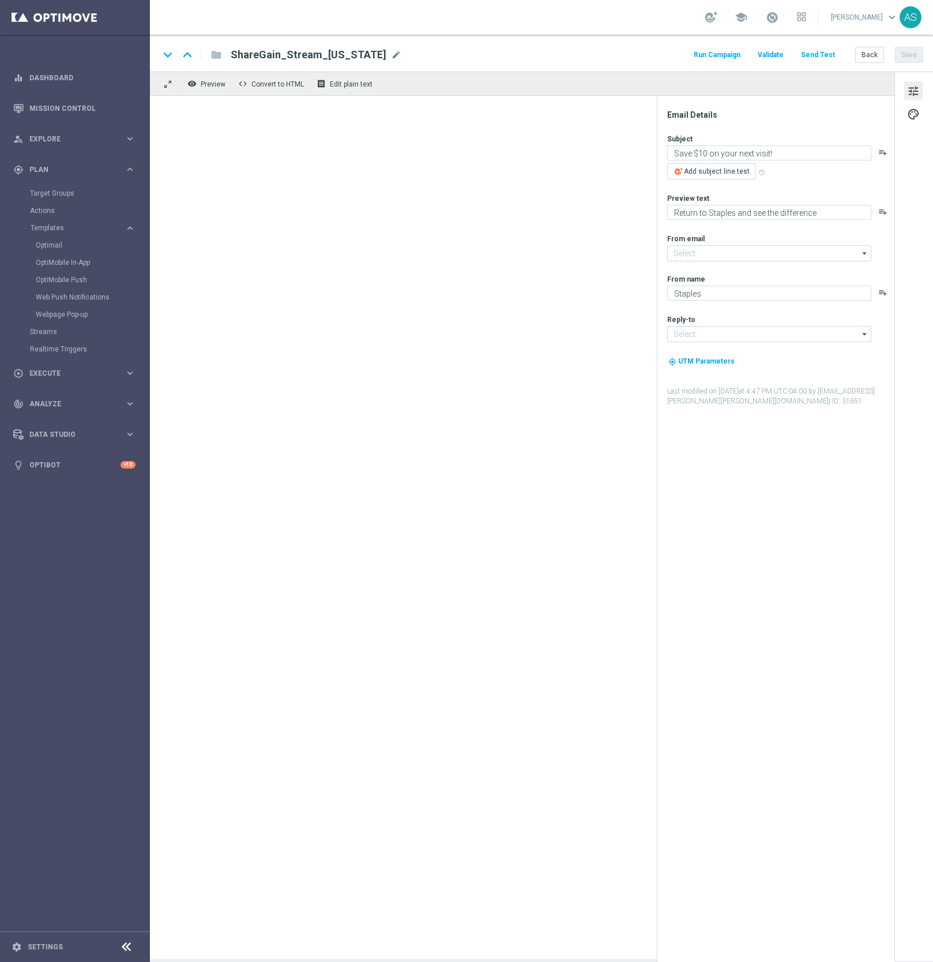
type input "[EMAIL_ADDRESS][DOMAIN_NAME]"
type textarea "Easy Rewards — your monthly update is here."
type textarea "Redeem your points to save on your next purchase!"
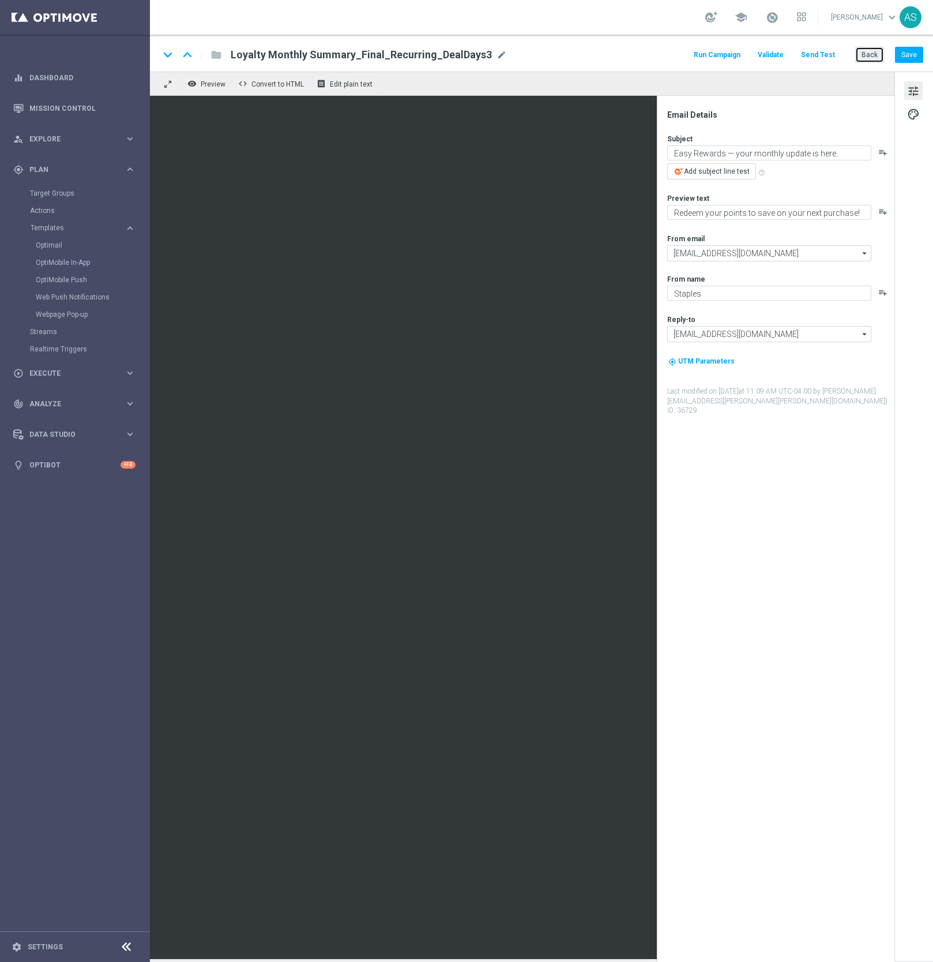
click at [871, 54] on button "Back" at bounding box center [869, 55] width 29 height 16
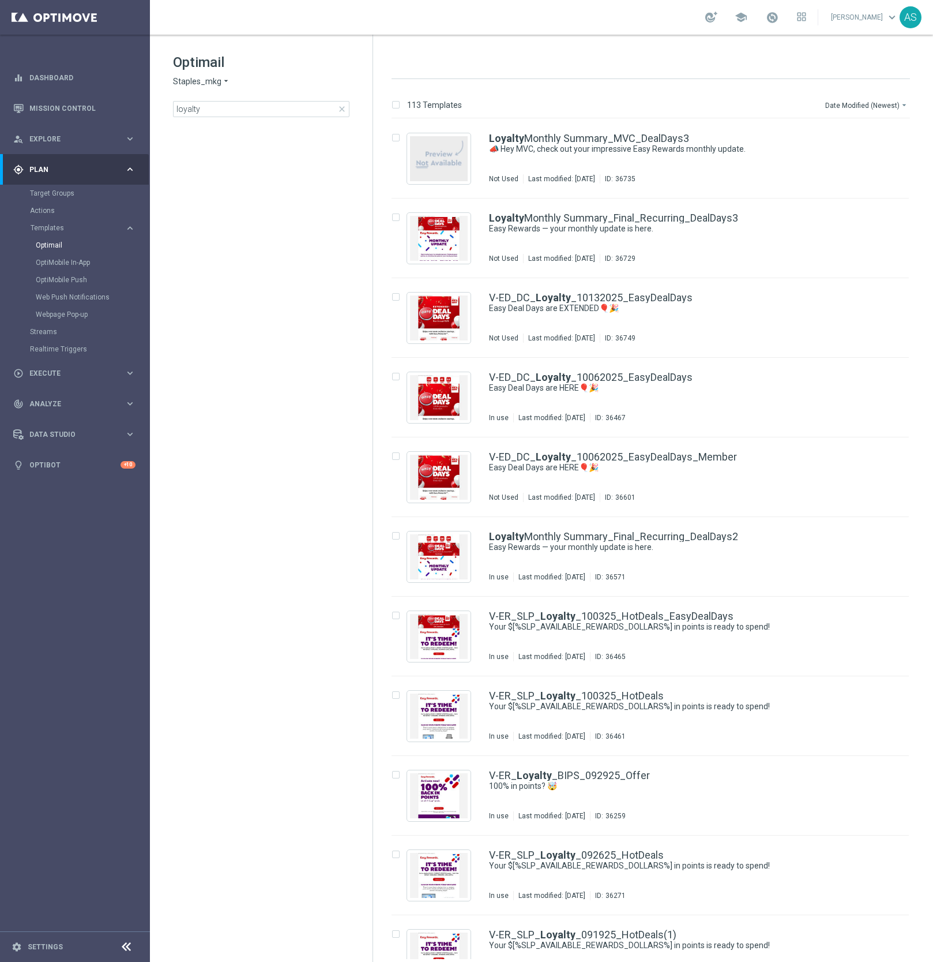
click at [340, 109] on span "close" at bounding box center [341, 108] width 9 height 9
click at [301, 115] on input at bounding box center [261, 109] width 177 height 16
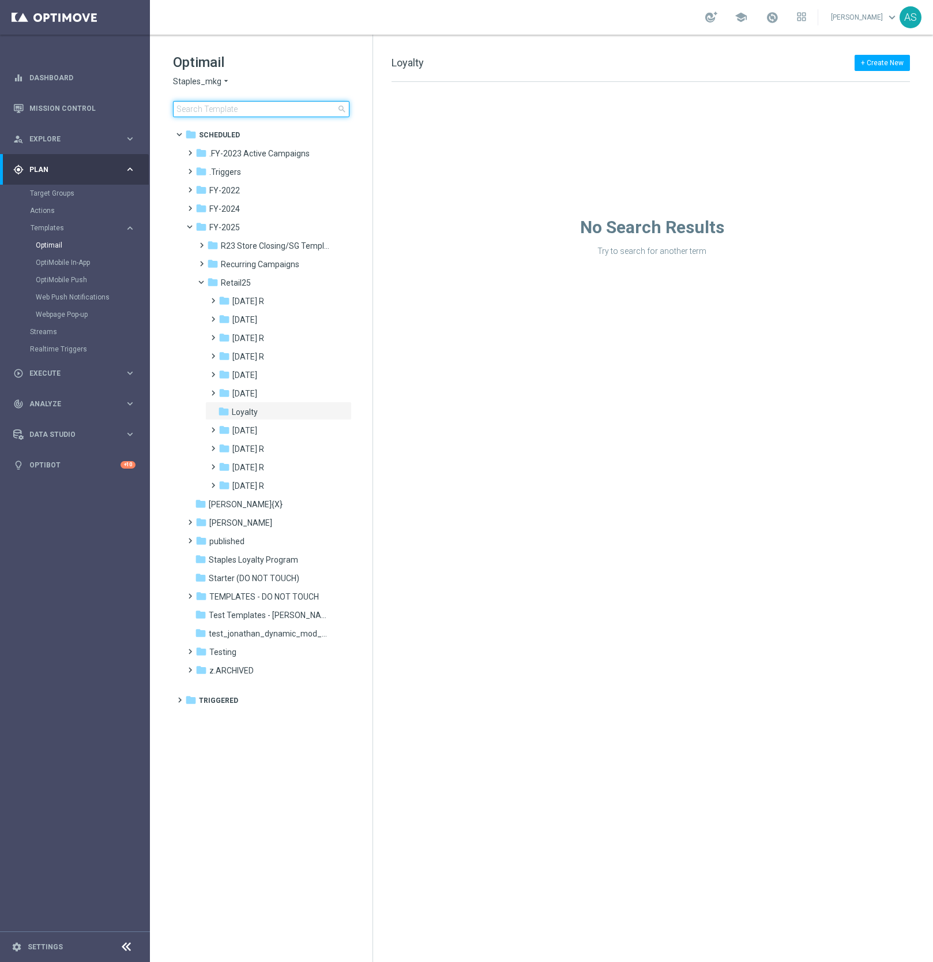
type input "V-ER_DC_NonBuyer_Facilities_T1_DealDays"
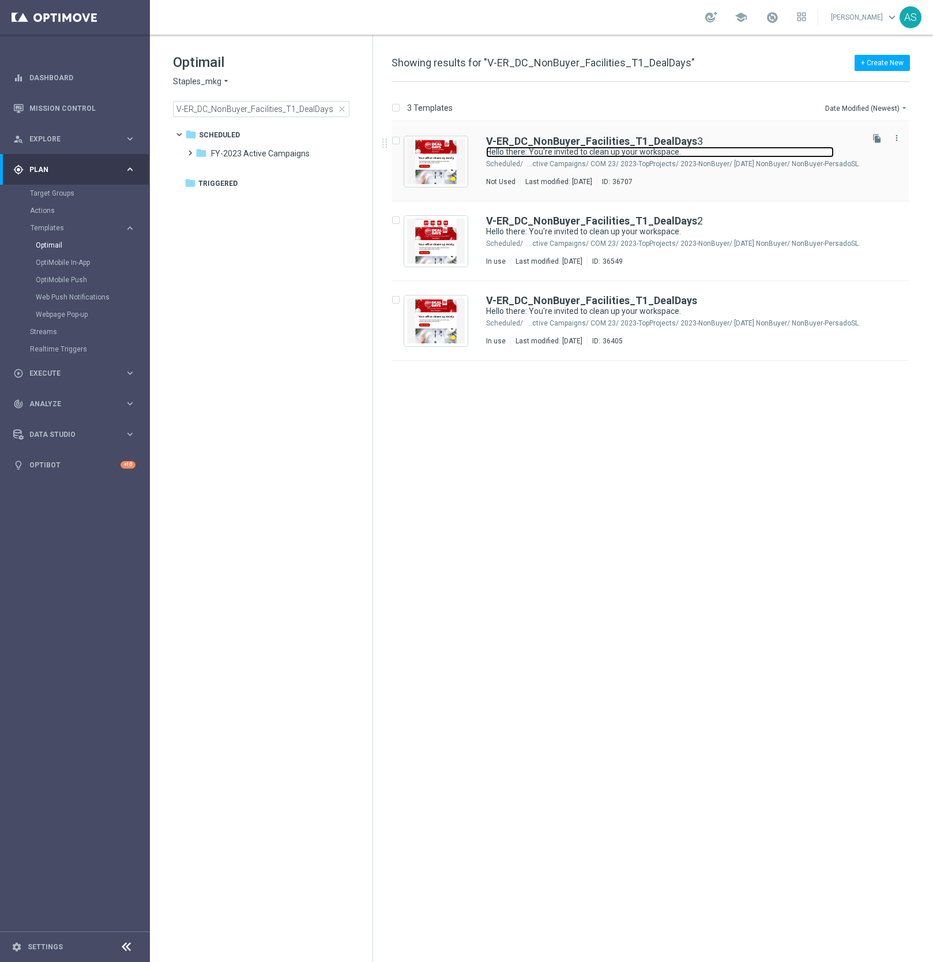
click at [564, 153] on link "Hello there: You're invited to clean up your workspace." at bounding box center [660, 152] width 348 height 11
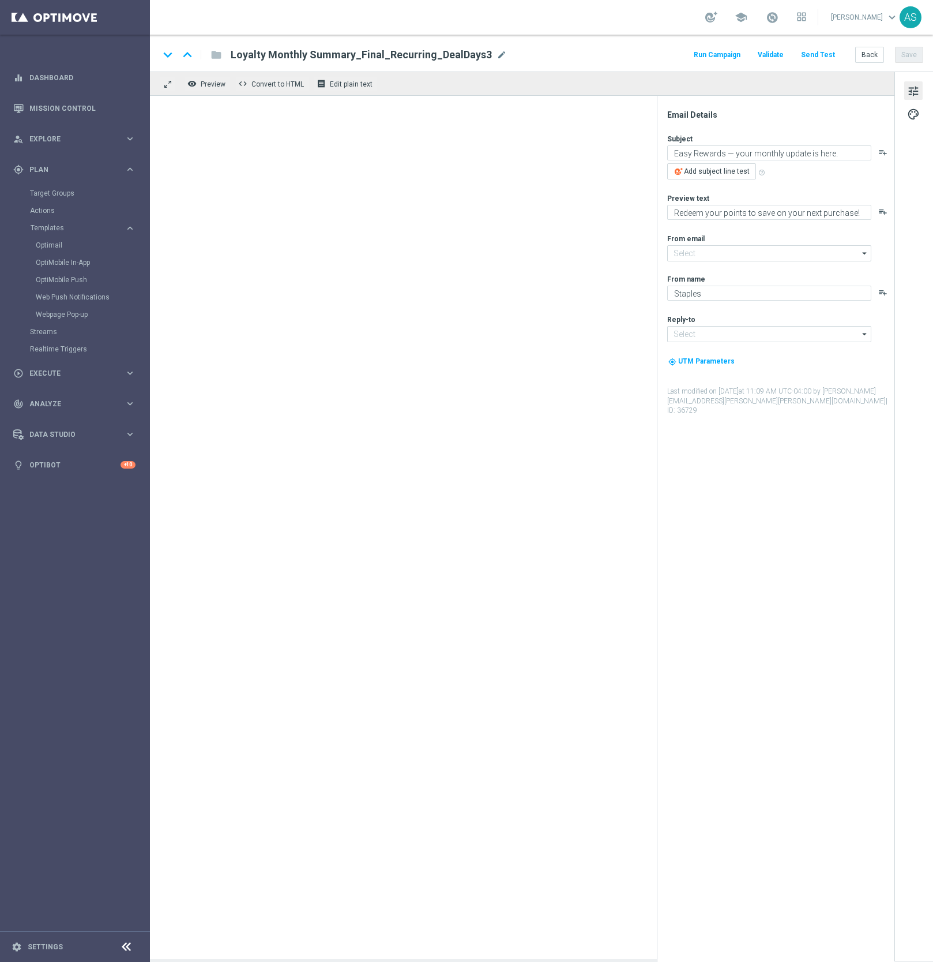
type input "[EMAIL_ADDRESS][DOMAIN_NAME]"
type textarea "Hello there: You're invited to clean up your workspace."
type textarea "Take a peek at these cleaning essentials for your workspace."
